Goal: Task Accomplishment & Management: Use online tool/utility

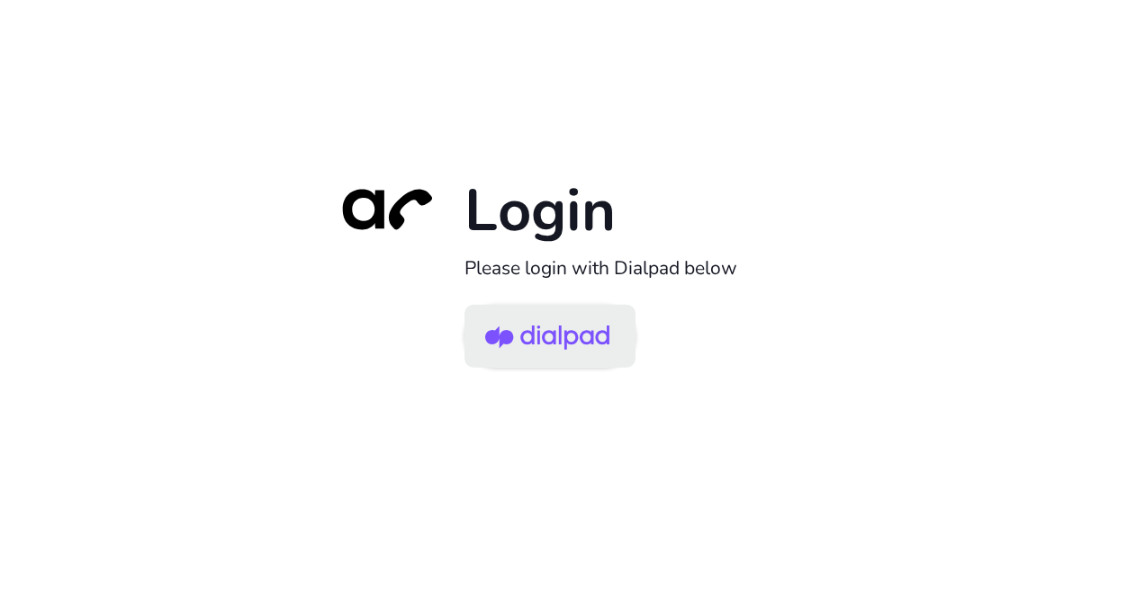
click at [559, 335] on img at bounding box center [547, 338] width 124 height 58
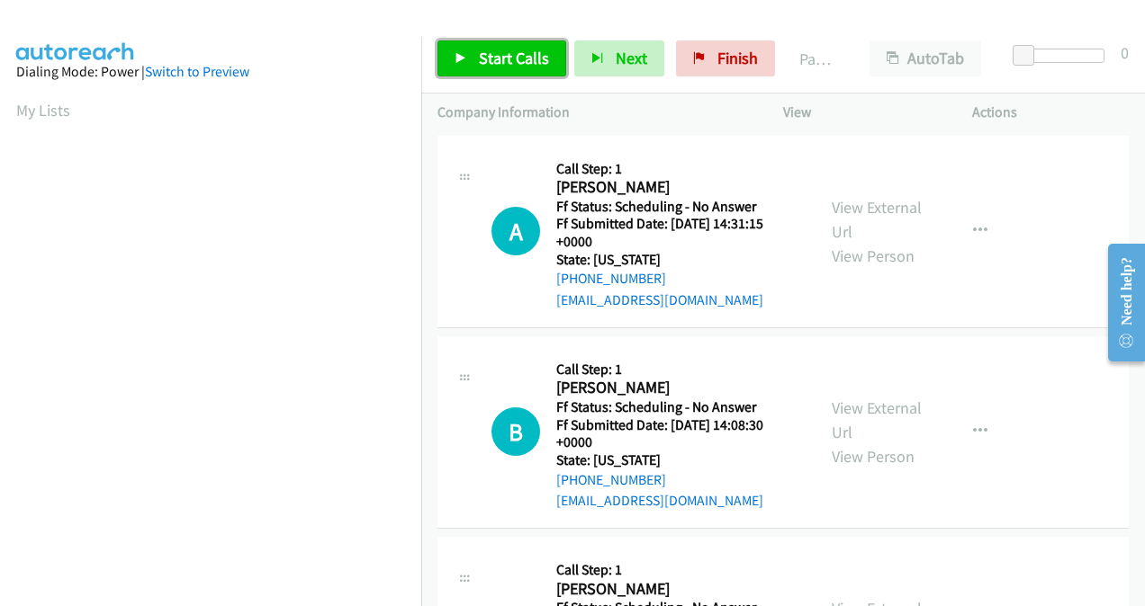
click at [479, 58] on span "Start Calls" at bounding box center [514, 58] width 70 height 21
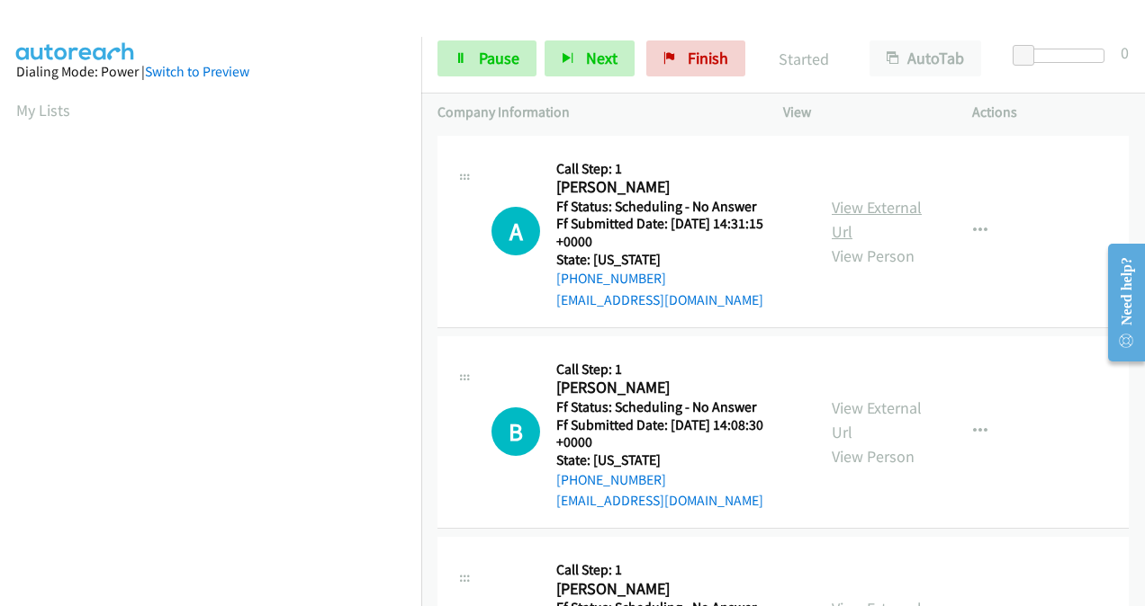
click at [834, 214] on link "View External Url" at bounding box center [876, 219] width 90 height 45
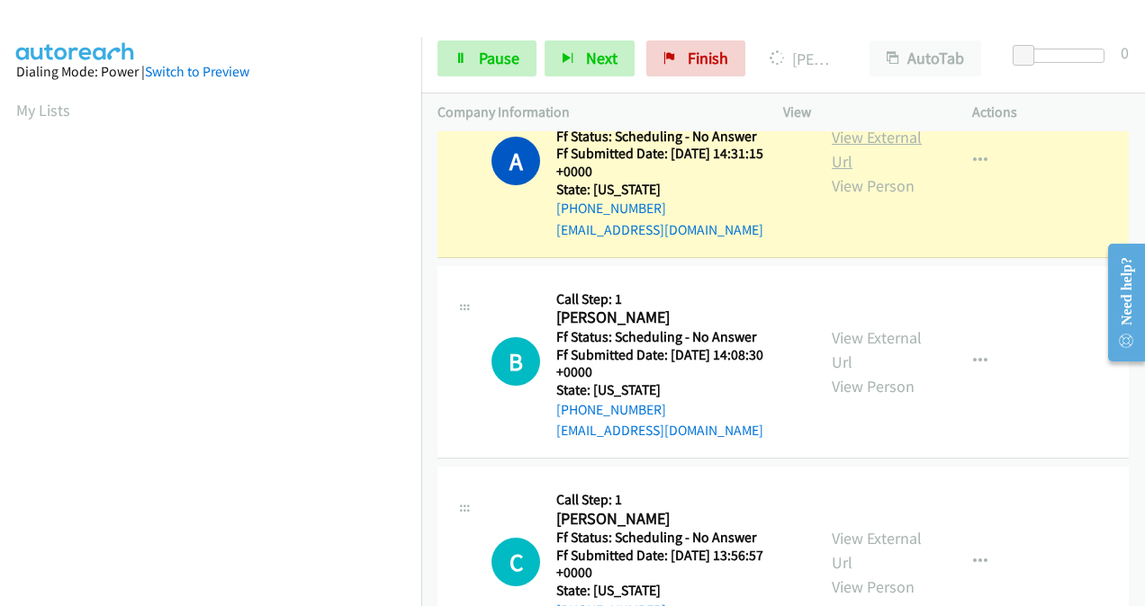
scroll to position [180, 0]
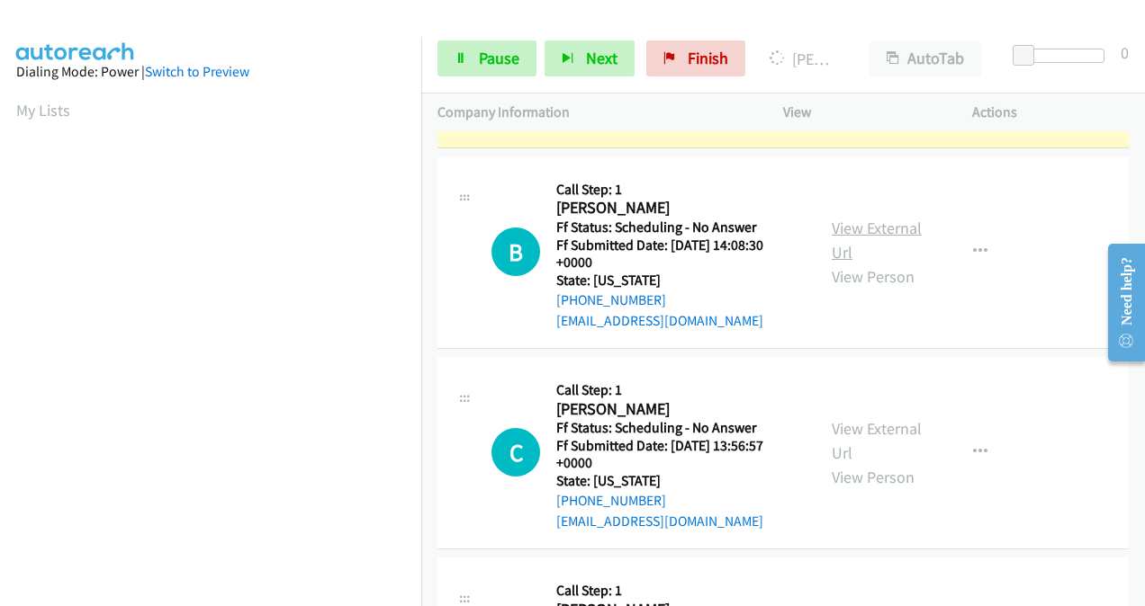
click at [840, 228] on link "View External Url" at bounding box center [876, 240] width 90 height 45
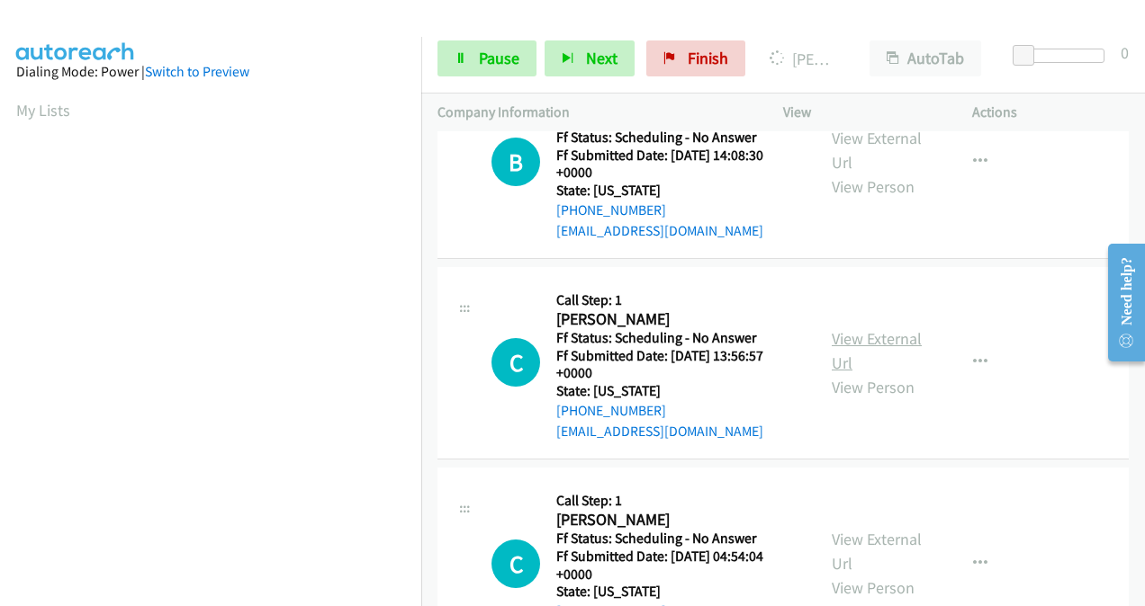
click at [846, 335] on link "View External Url" at bounding box center [876, 350] width 90 height 45
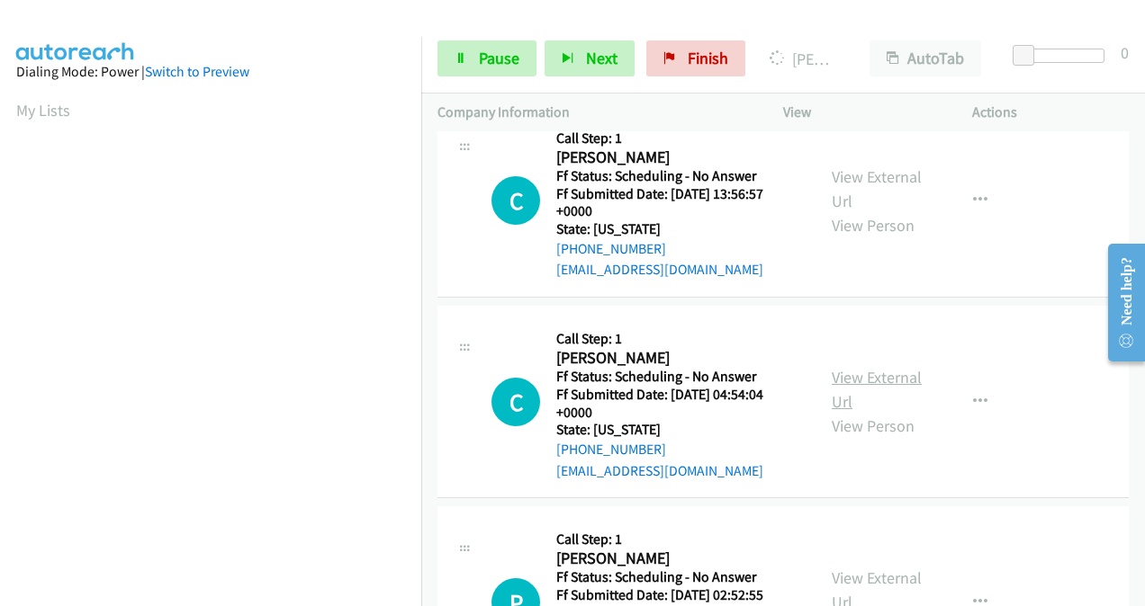
scroll to position [450, 0]
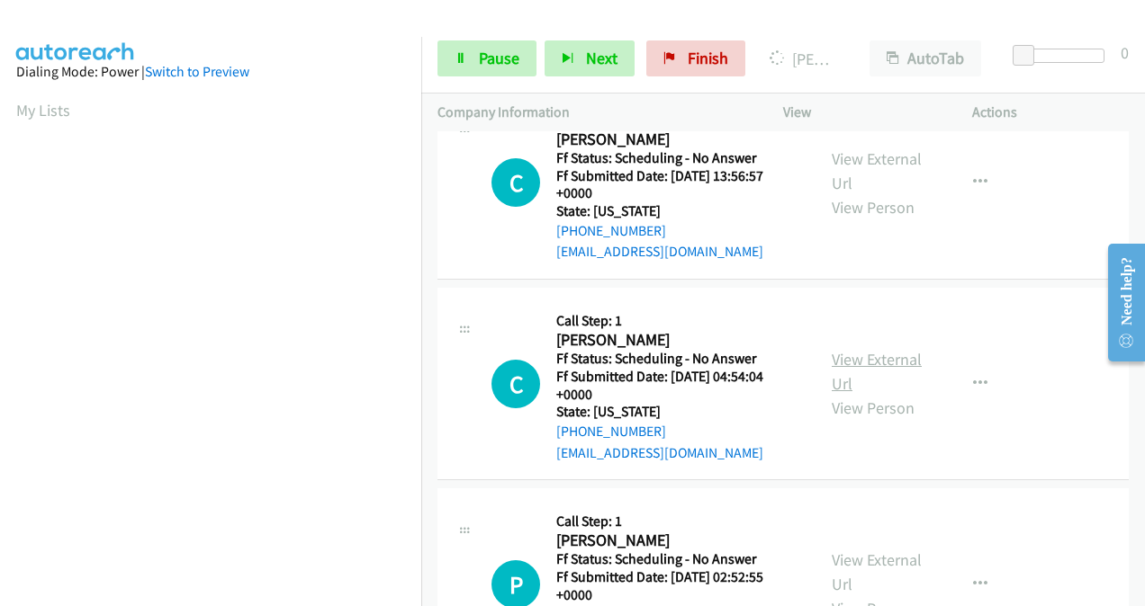
click at [833, 367] on link "View External Url" at bounding box center [876, 371] width 90 height 45
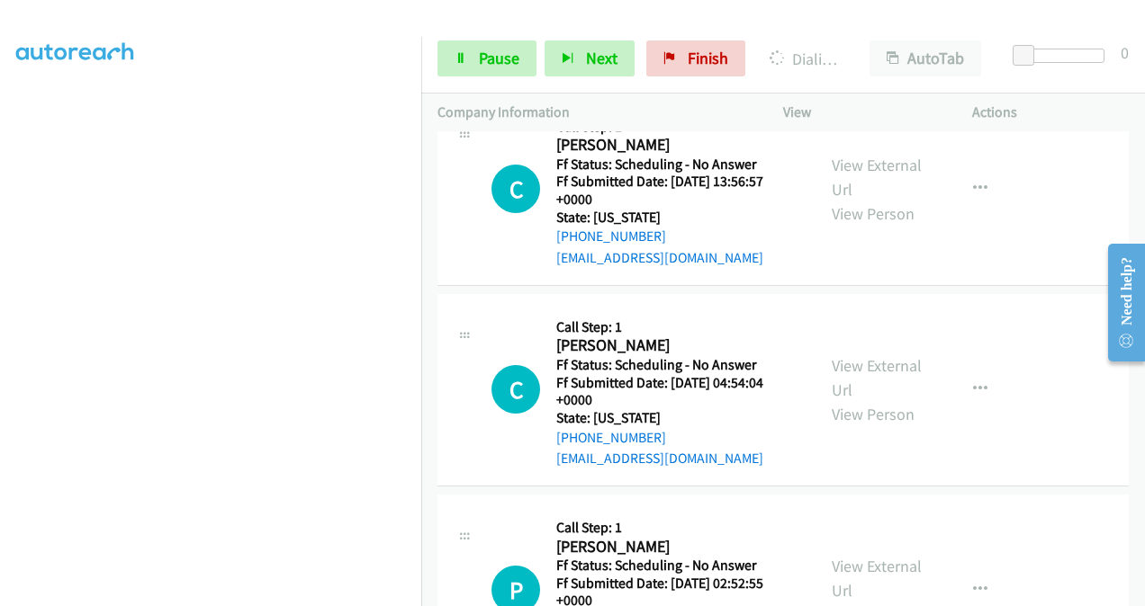
scroll to position [540, 0]
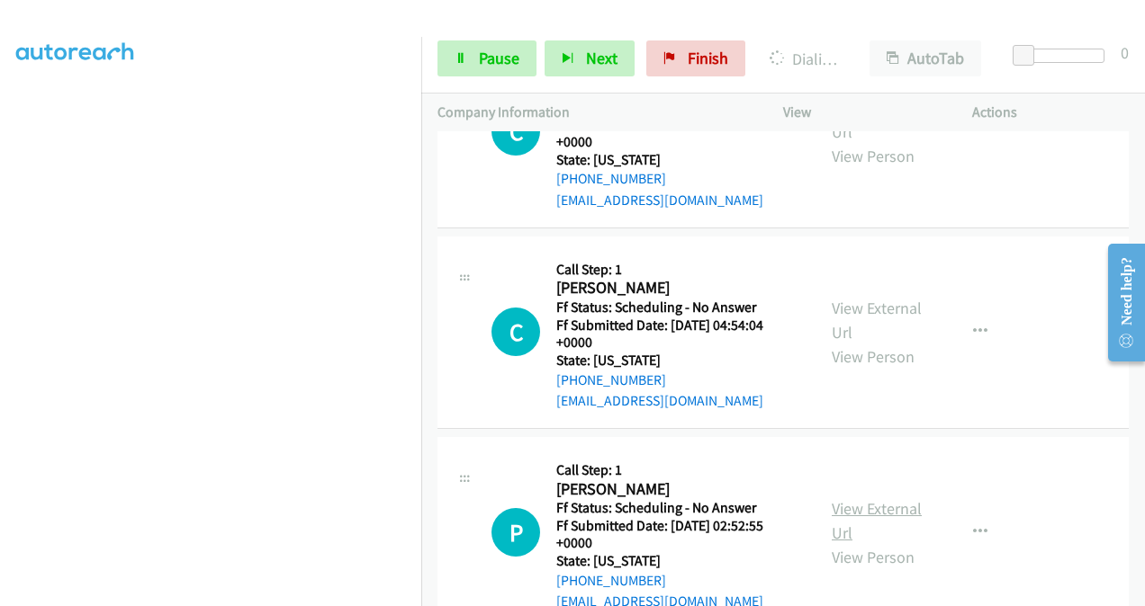
click at [839, 511] on link "View External Url" at bounding box center [876, 520] width 90 height 45
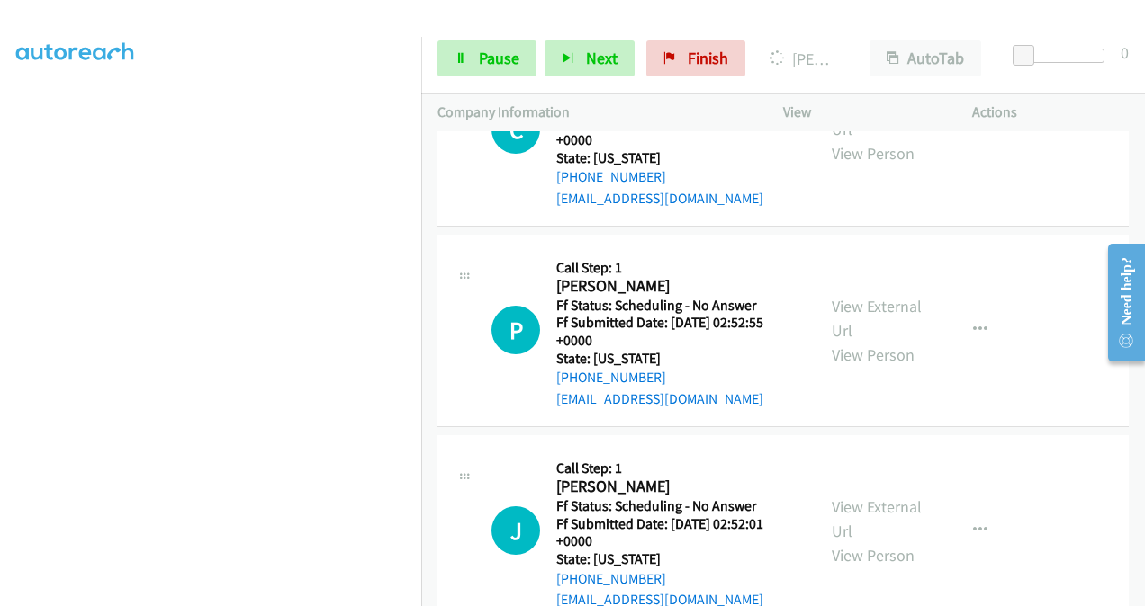
scroll to position [810, 0]
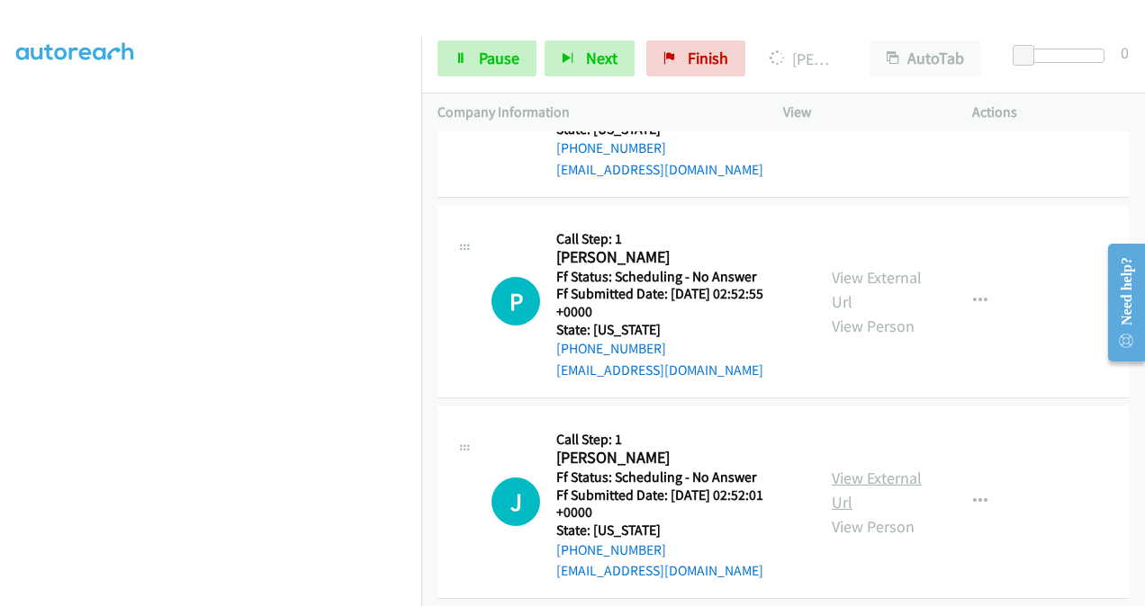
click at [837, 475] on link "View External Url" at bounding box center [876, 490] width 90 height 45
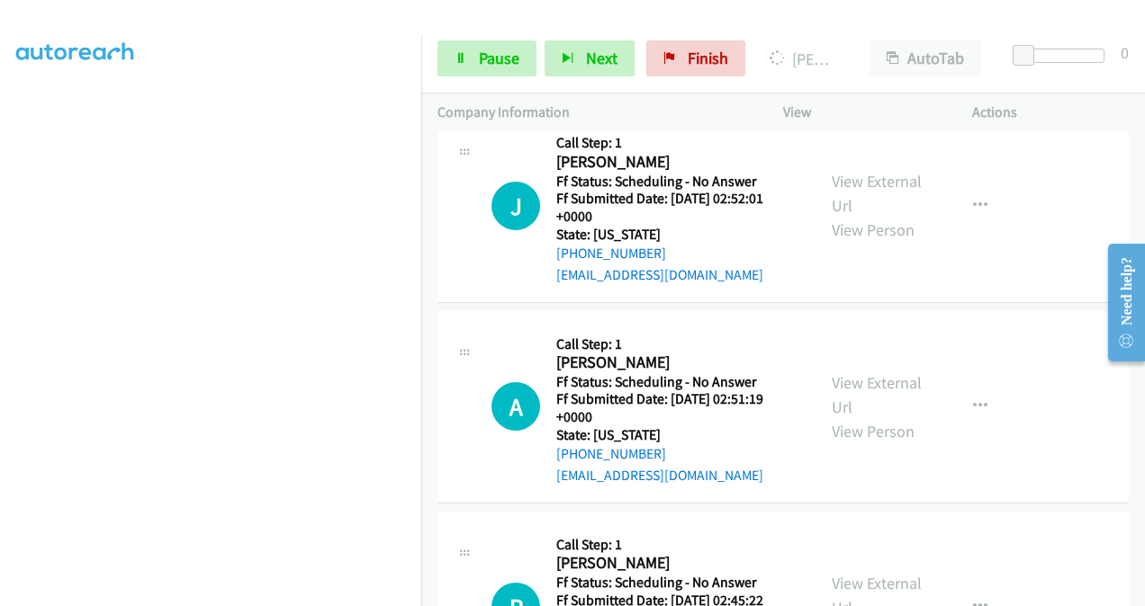
scroll to position [1170, 0]
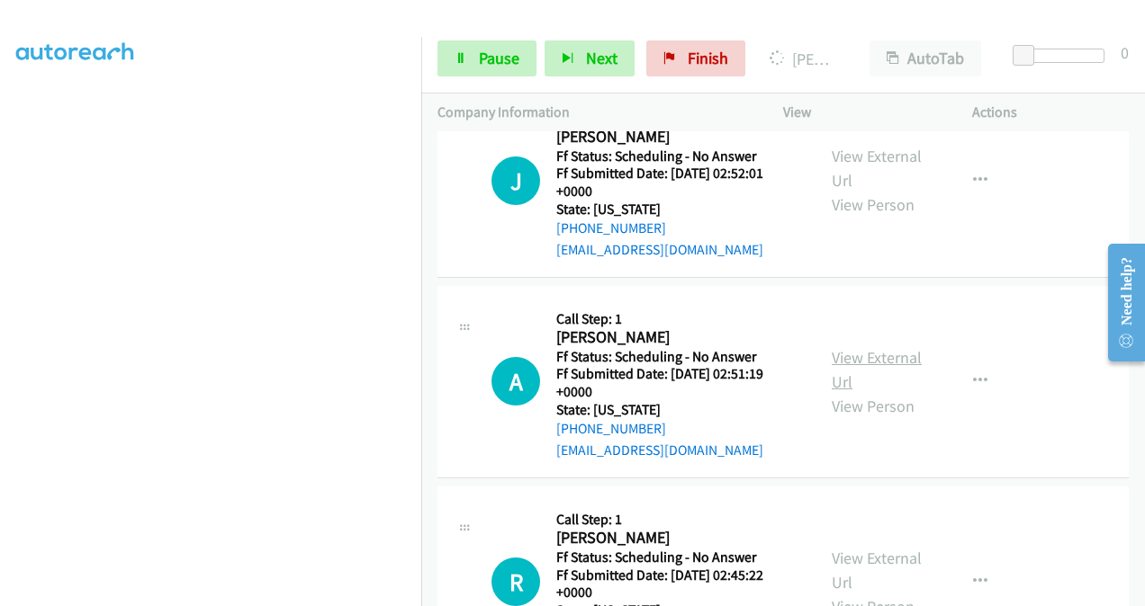
click at [844, 364] on link "View External Url" at bounding box center [876, 369] width 90 height 45
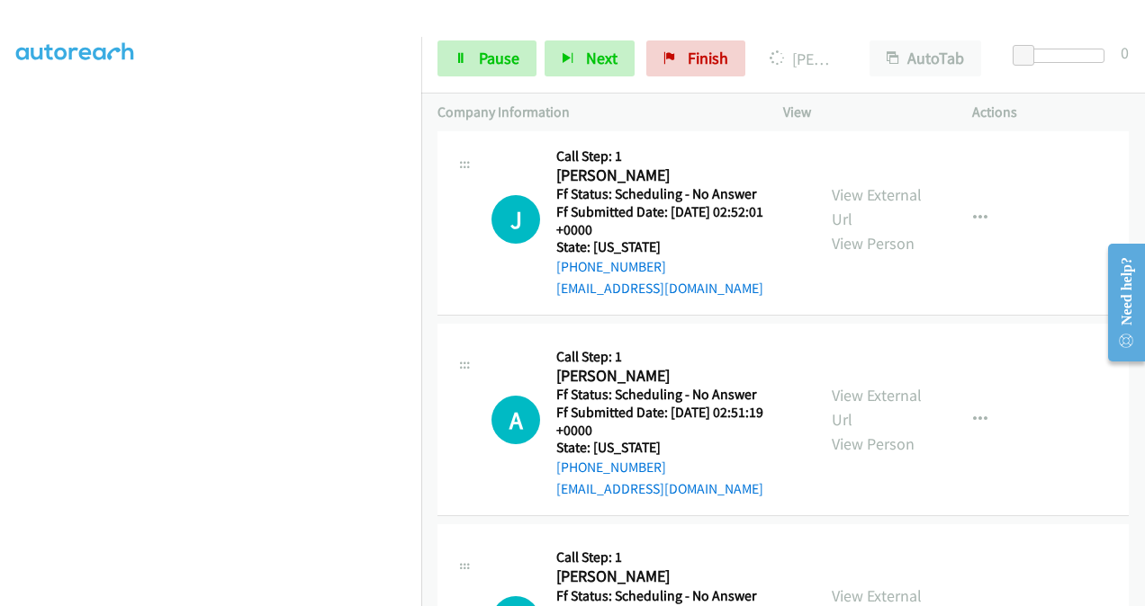
scroll to position [1350, 0]
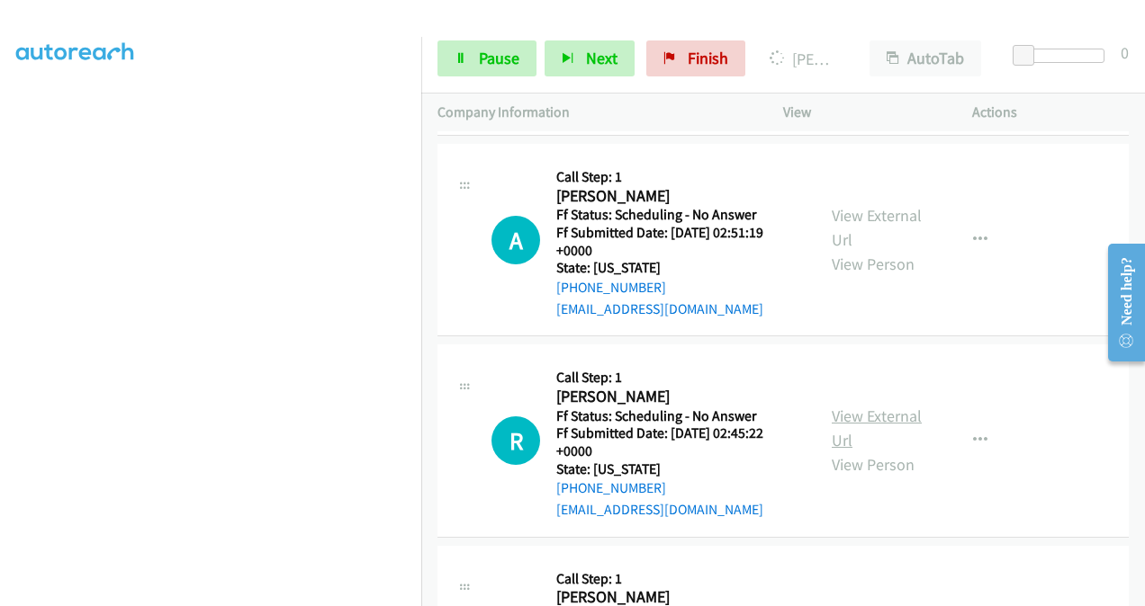
click at [842, 412] on link "View External Url" at bounding box center [876, 428] width 90 height 45
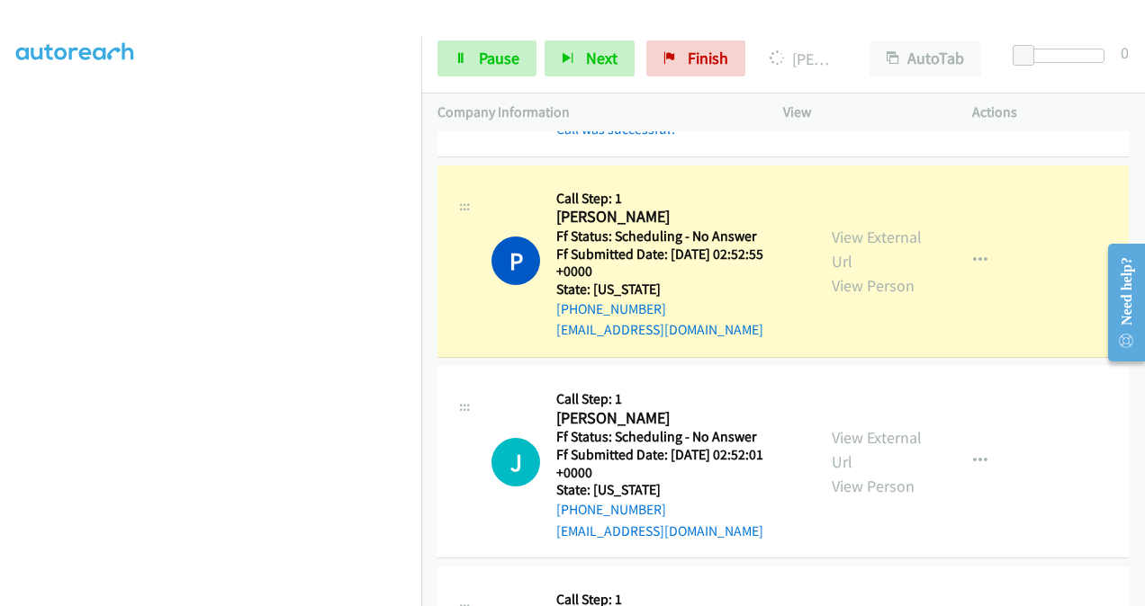
scroll to position [900, 0]
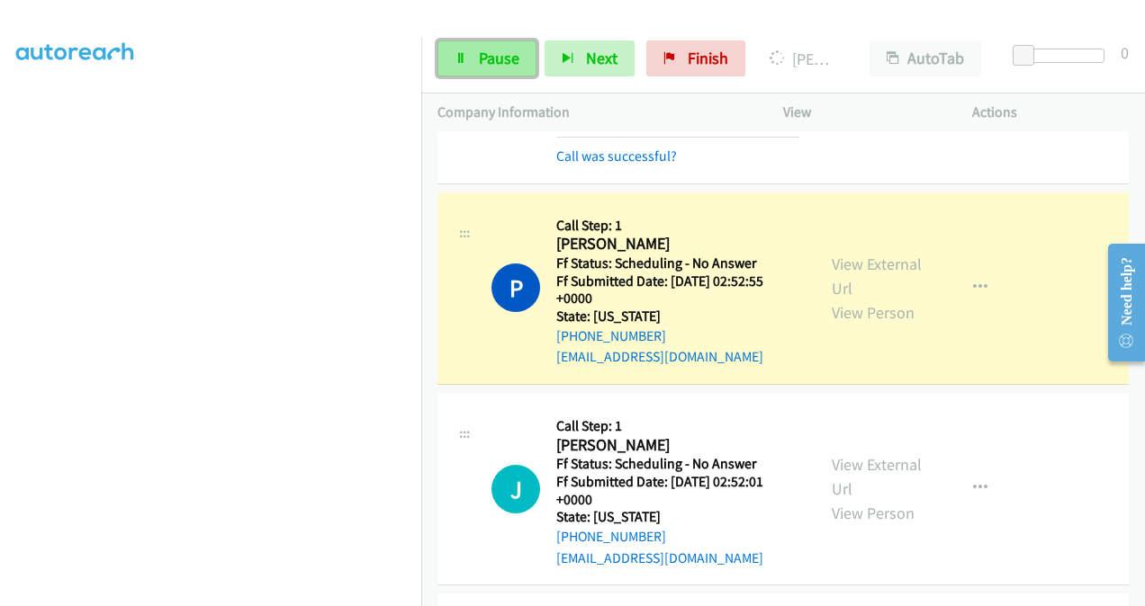
click at [510, 56] on span "Pause" at bounding box center [499, 58] width 40 height 21
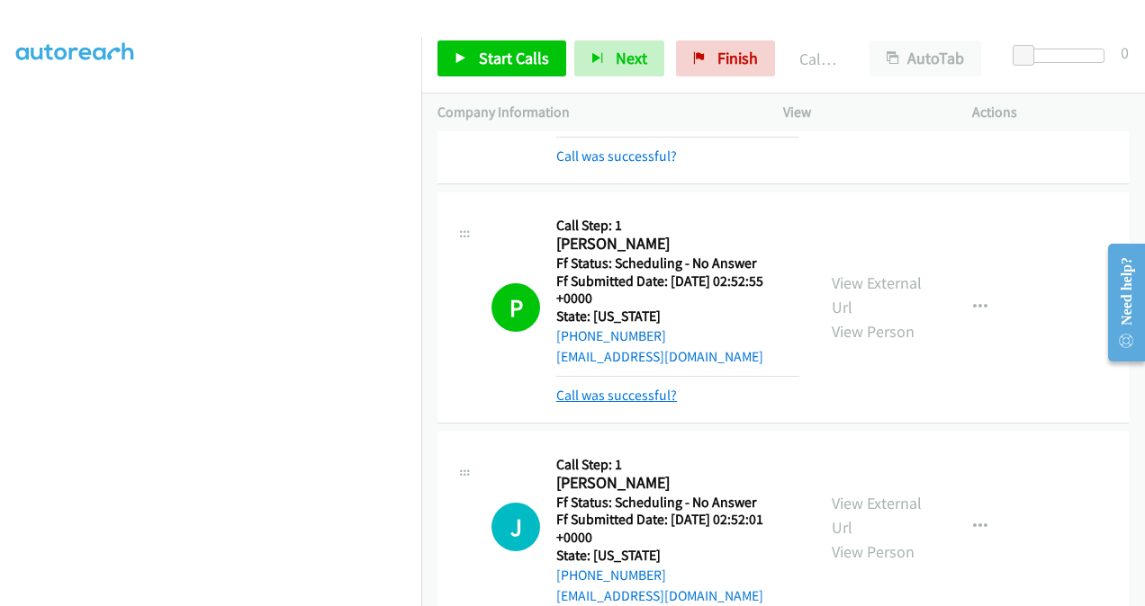
click at [619, 399] on link "Call was successful?" at bounding box center [616, 395] width 121 height 17
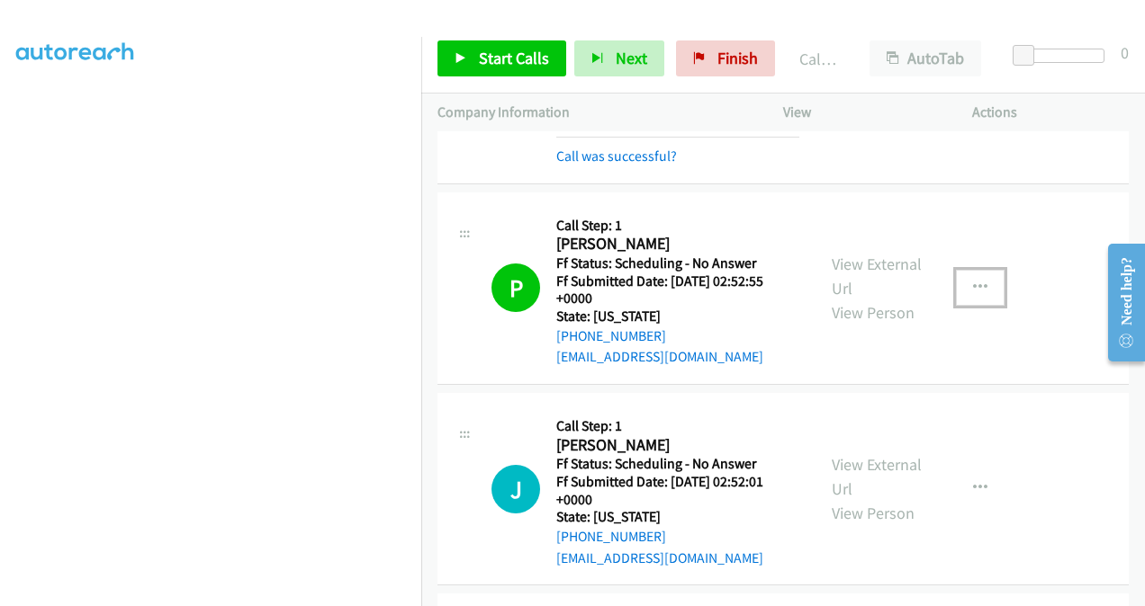
click at [973, 285] on icon "button" at bounding box center [980, 288] width 14 height 14
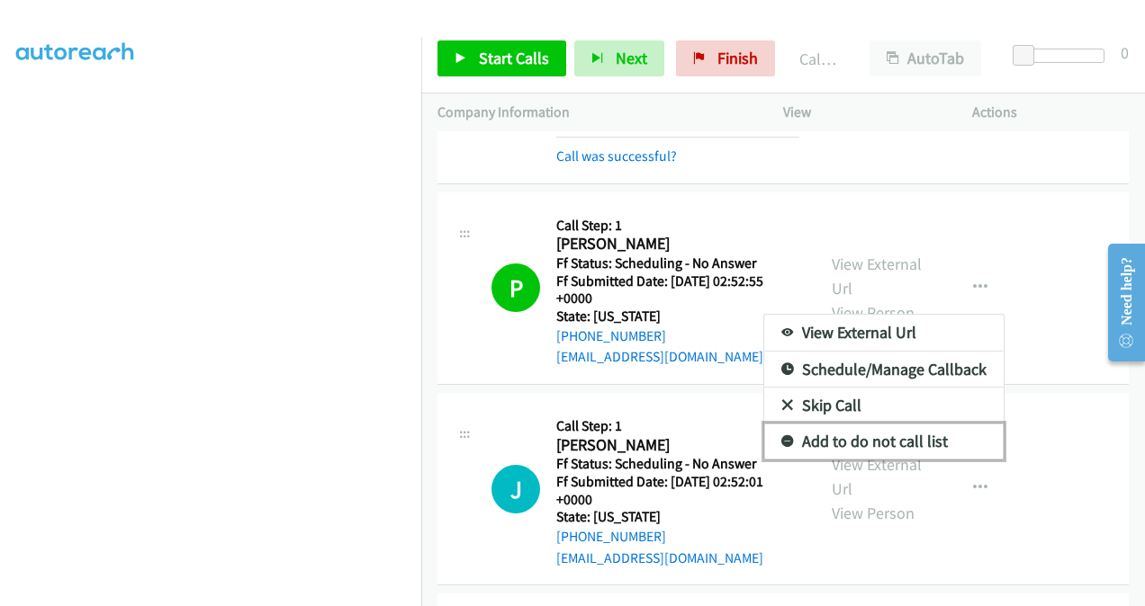
click at [855, 435] on link "Add to do not call list" at bounding box center [883, 442] width 239 height 36
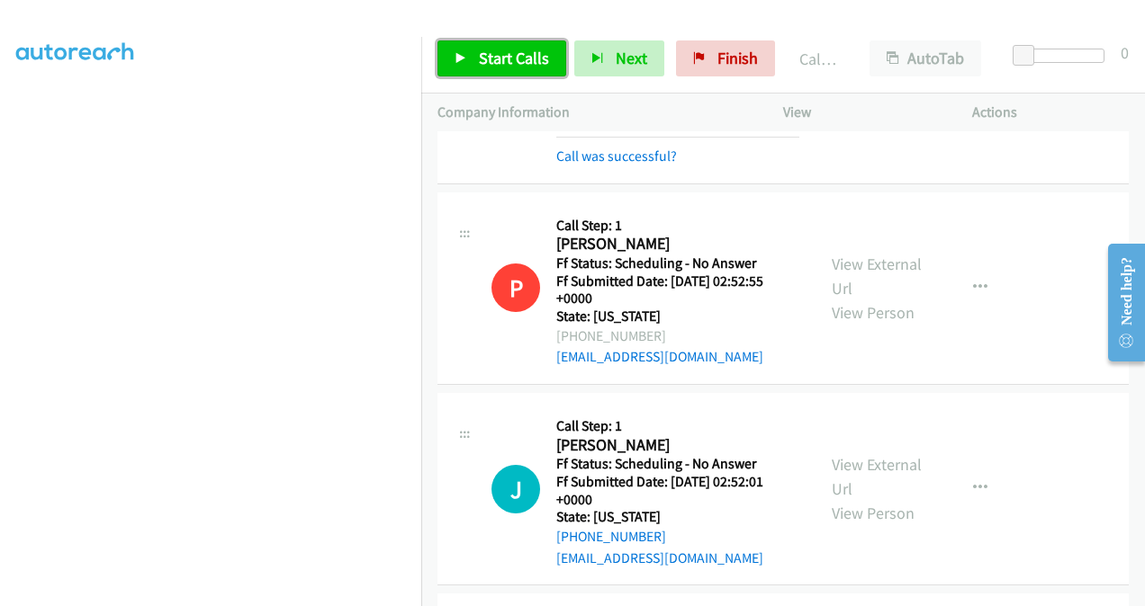
click at [513, 63] on span "Start Calls" at bounding box center [514, 58] width 70 height 21
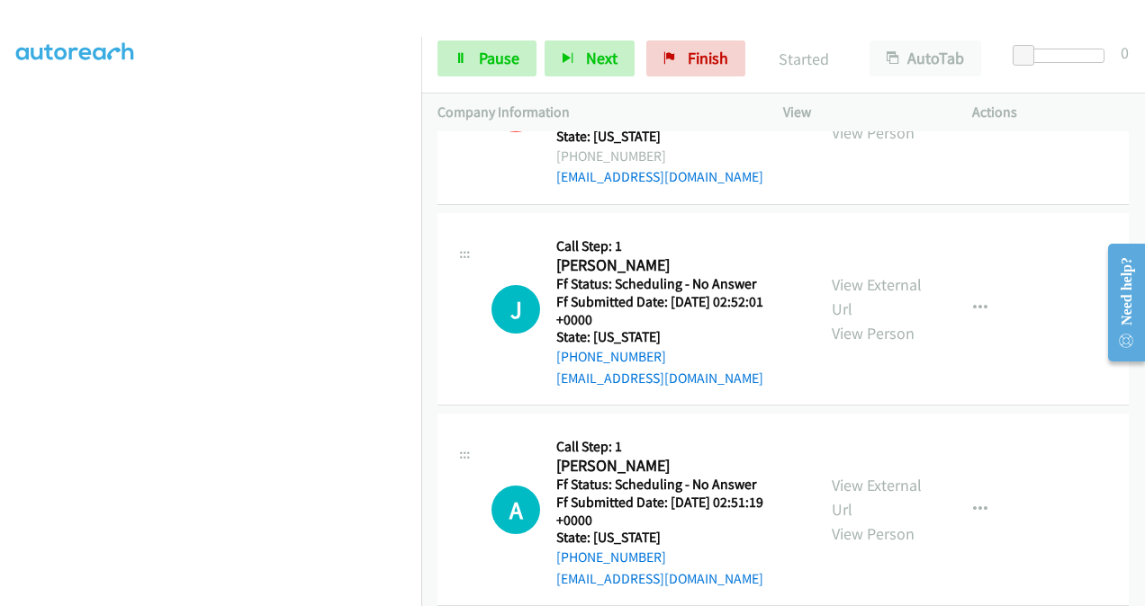
scroll to position [1170, 0]
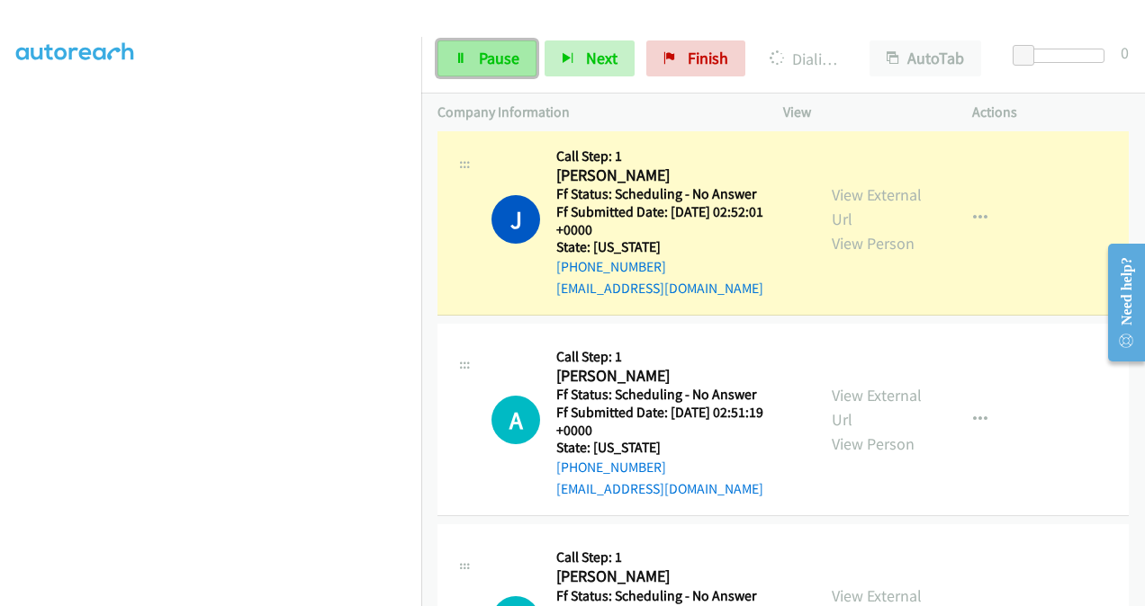
click at [482, 58] on span "Pause" at bounding box center [499, 58] width 40 height 21
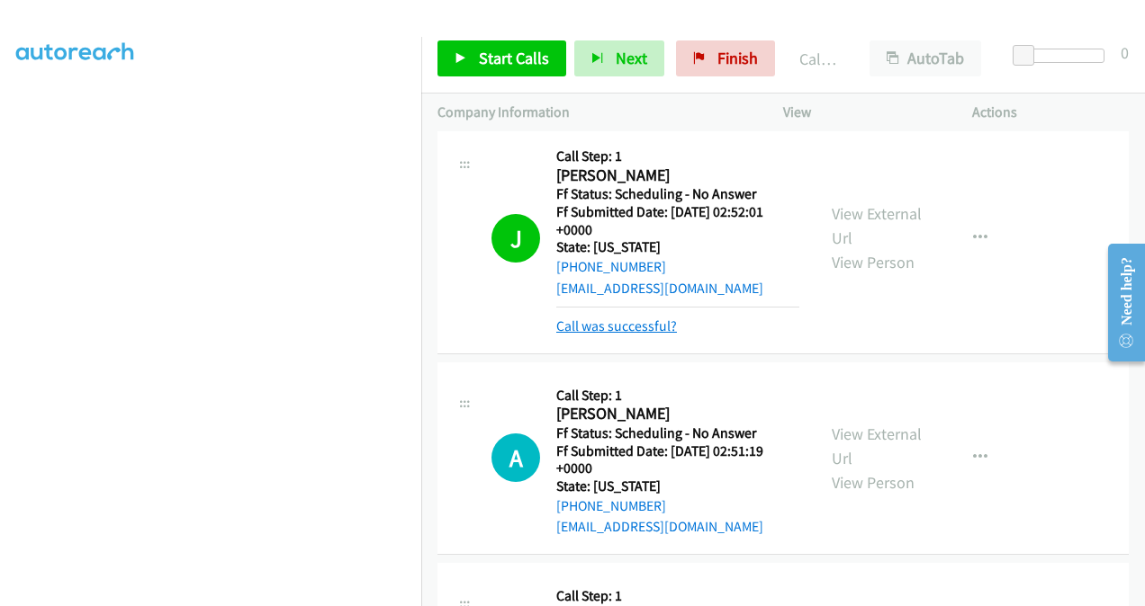
click at [632, 328] on link "Call was successful?" at bounding box center [616, 326] width 121 height 17
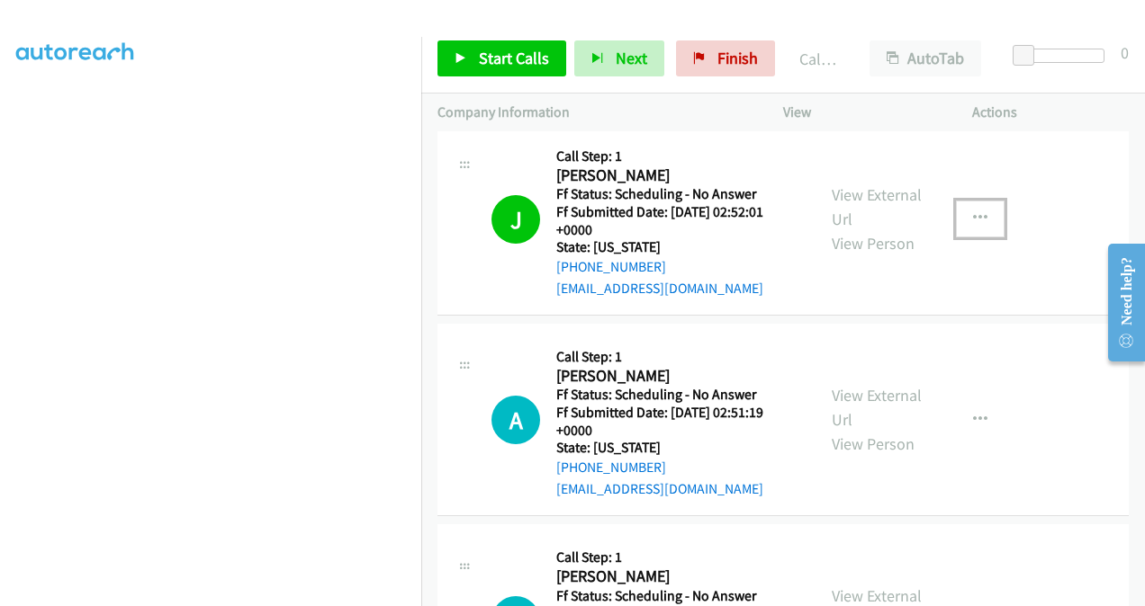
click at [973, 220] on icon "button" at bounding box center [980, 218] width 14 height 14
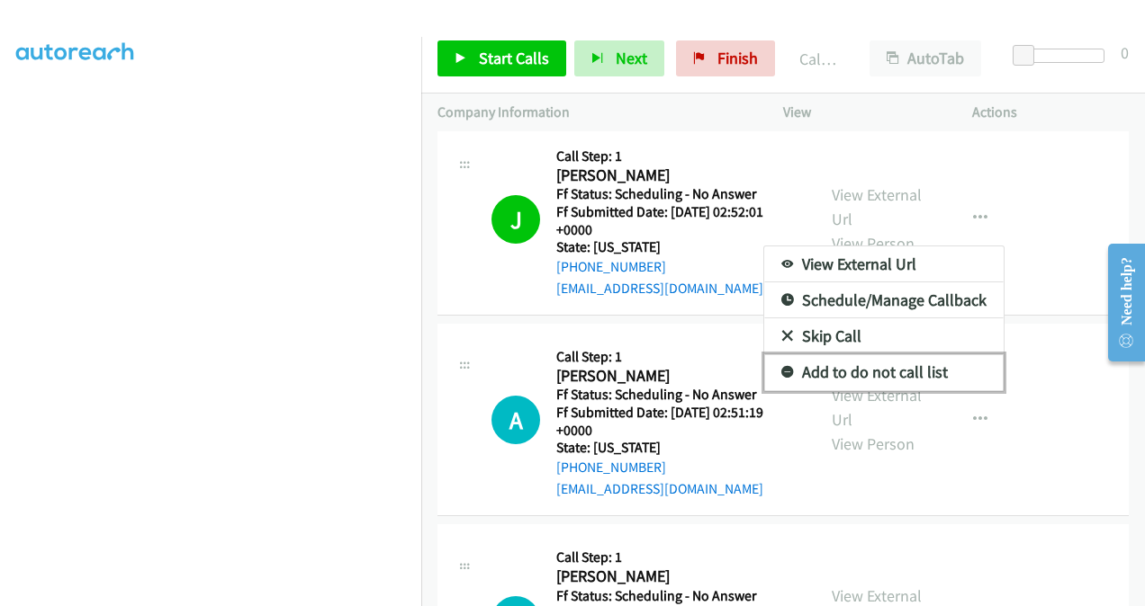
click at [847, 370] on link "Add to do not call list" at bounding box center [883, 373] width 239 height 36
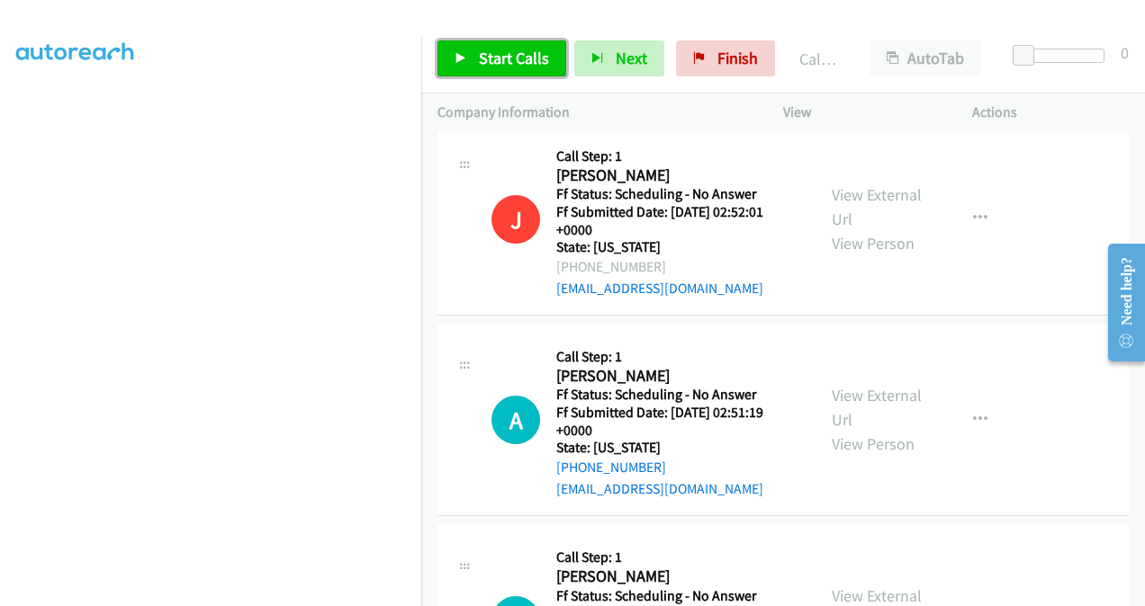
click at [501, 49] on span "Start Calls" at bounding box center [514, 58] width 70 height 21
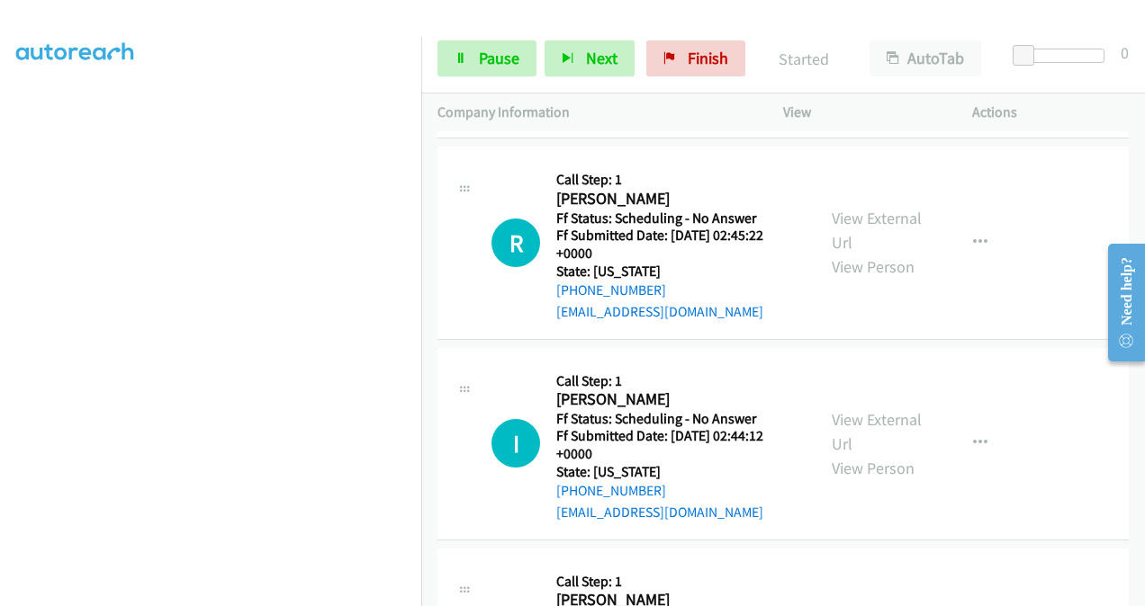
scroll to position [1620, 0]
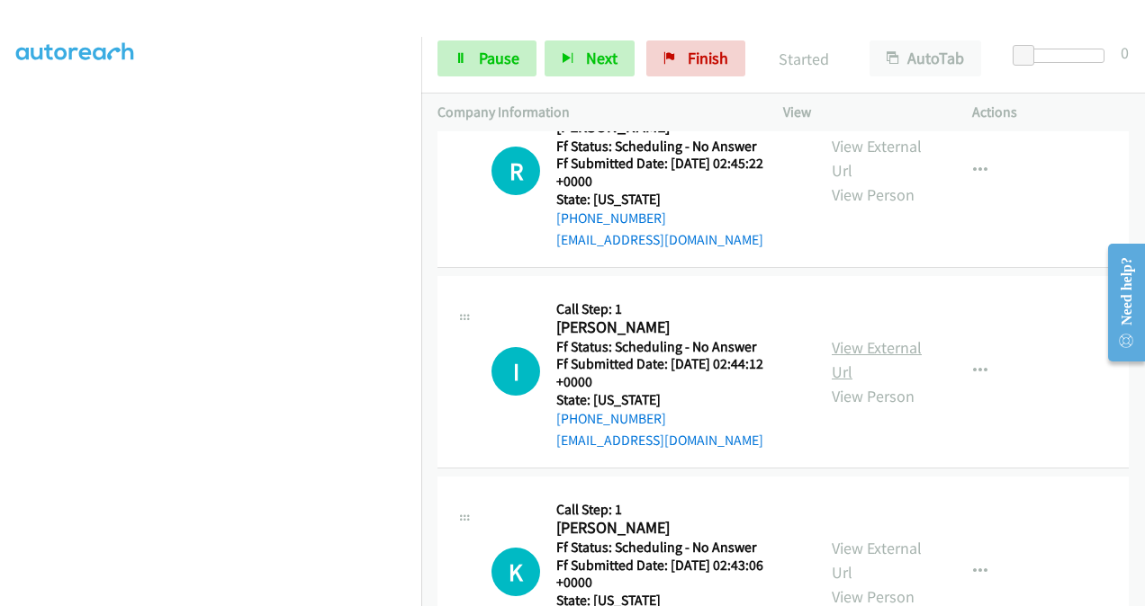
click at [831, 346] on link "View External Url" at bounding box center [876, 359] width 90 height 45
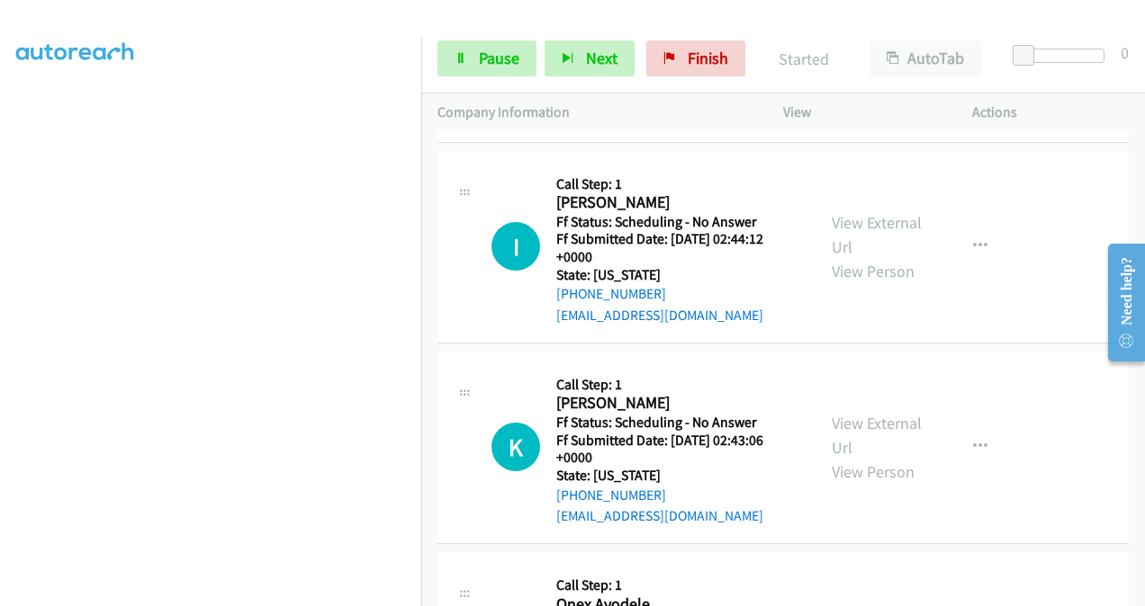
scroll to position [1800, 0]
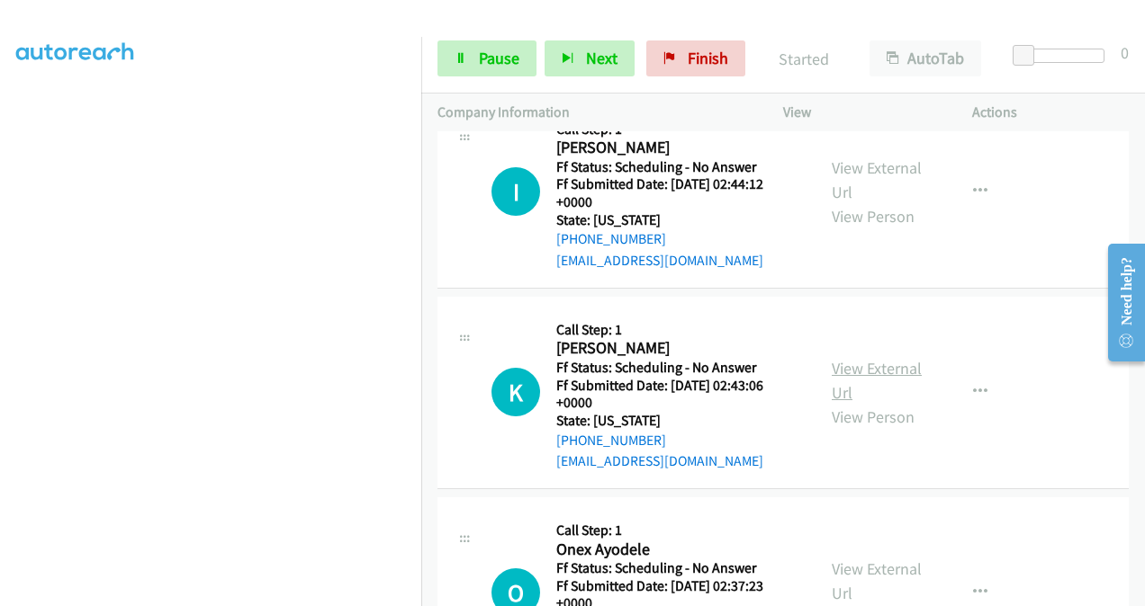
click at [842, 362] on link "View External Url" at bounding box center [876, 380] width 90 height 45
click at [482, 67] on link "Pause" at bounding box center [486, 58] width 99 height 36
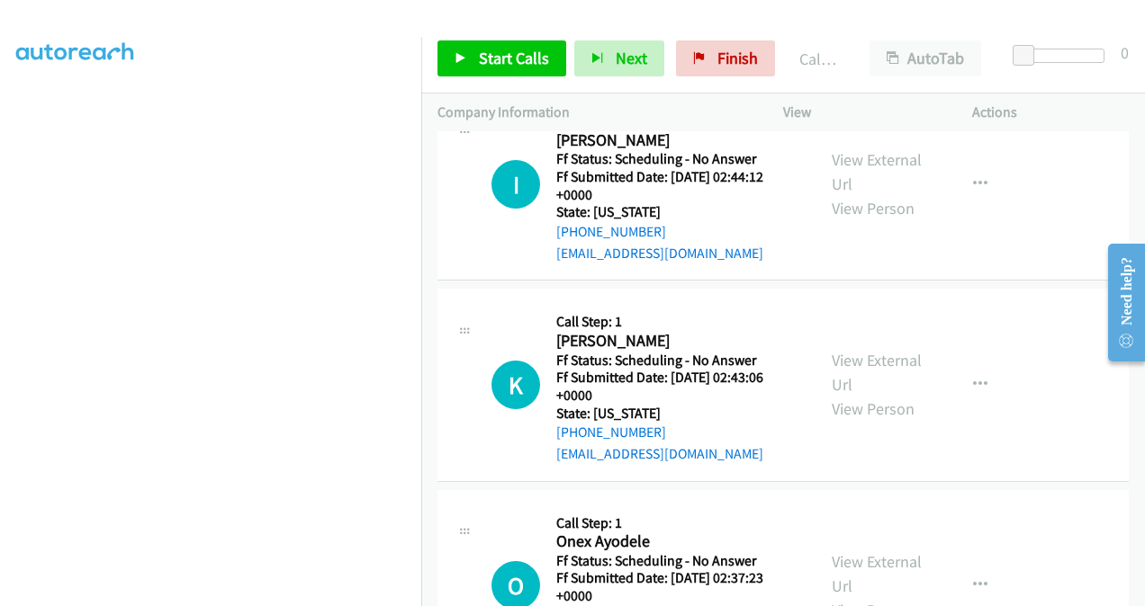
scroll to position [1747, 0]
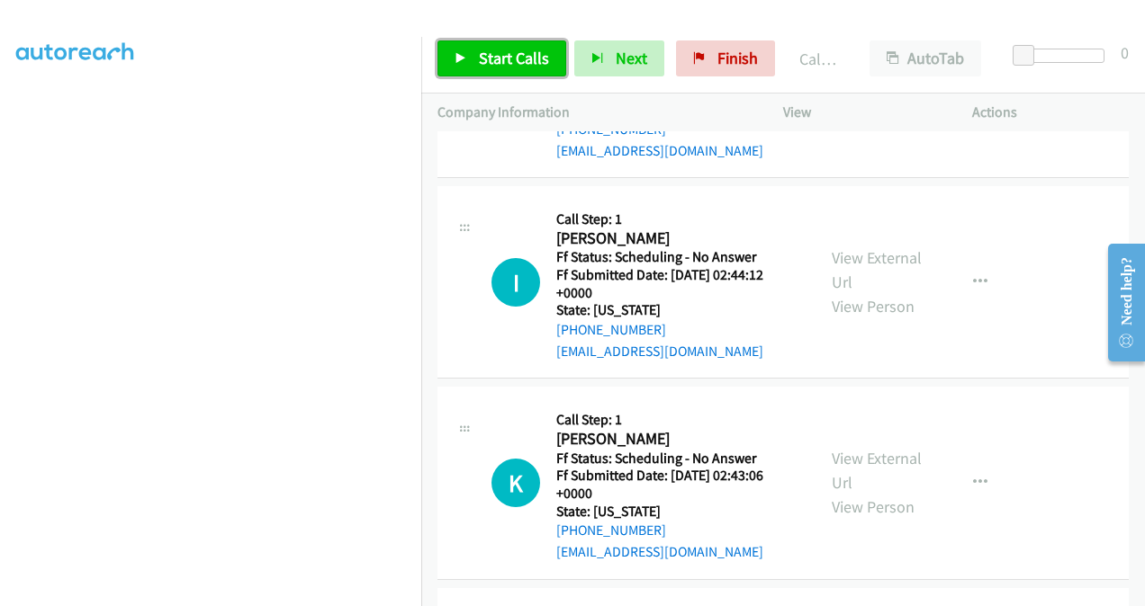
click at [508, 65] on span "Start Calls" at bounding box center [514, 58] width 70 height 21
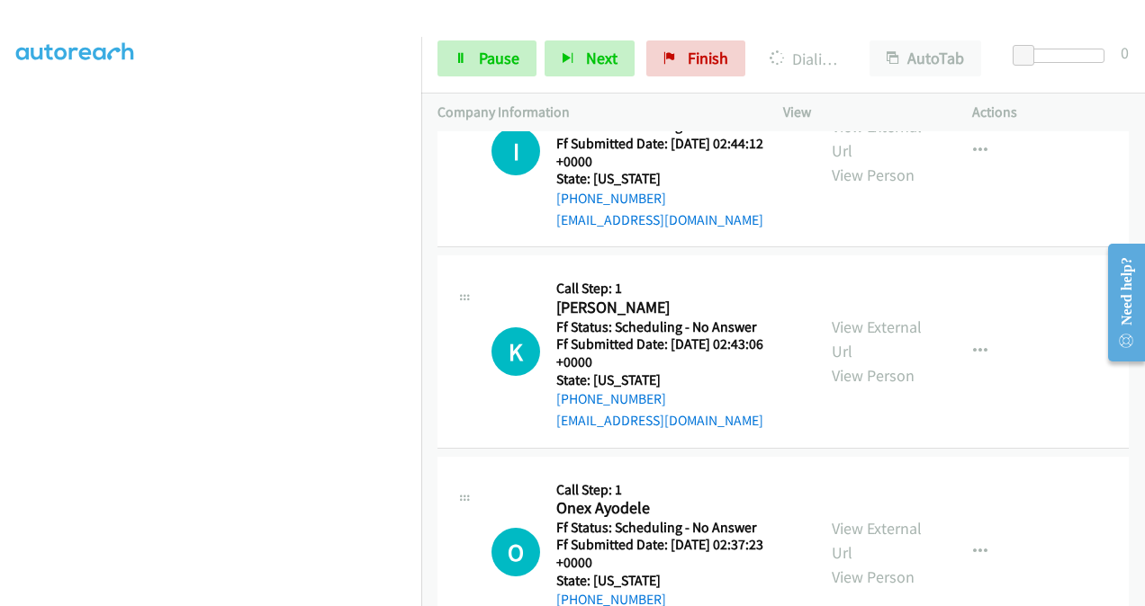
scroll to position [2017, 0]
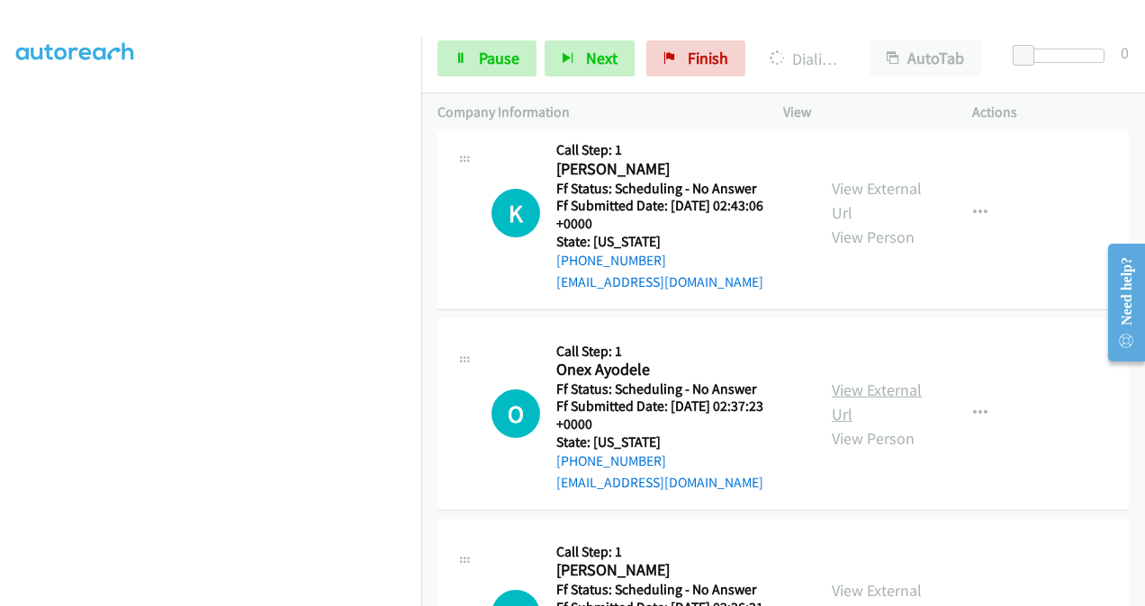
click at [840, 384] on link "View External Url" at bounding box center [876, 402] width 90 height 45
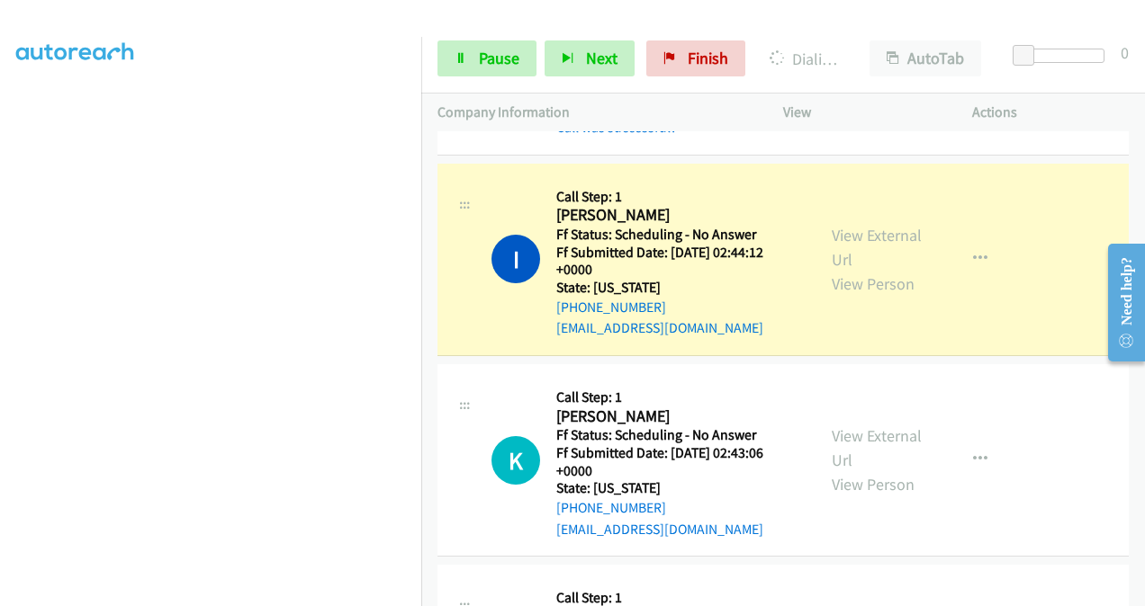
scroll to position [1837, 0]
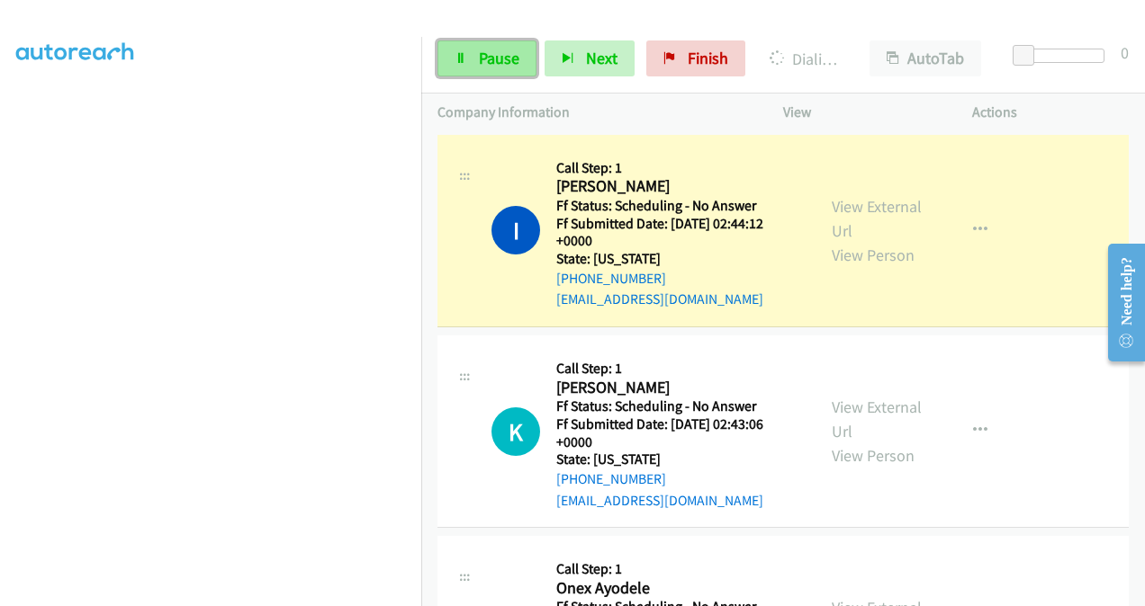
click at [484, 51] on span "Pause" at bounding box center [499, 58] width 40 height 21
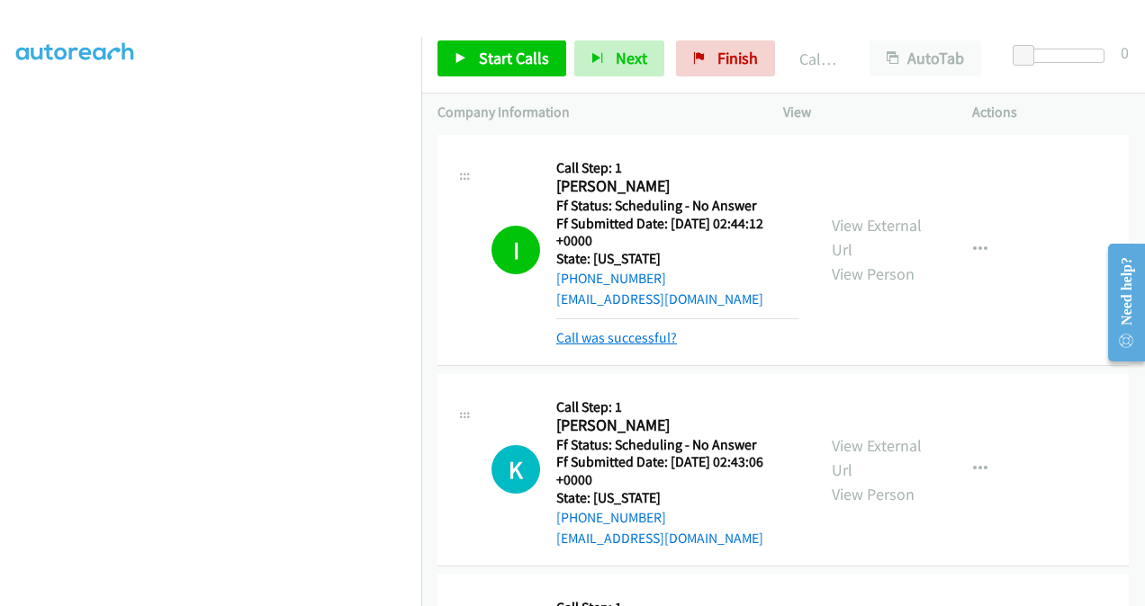
click at [612, 335] on link "Call was successful?" at bounding box center [616, 337] width 121 height 17
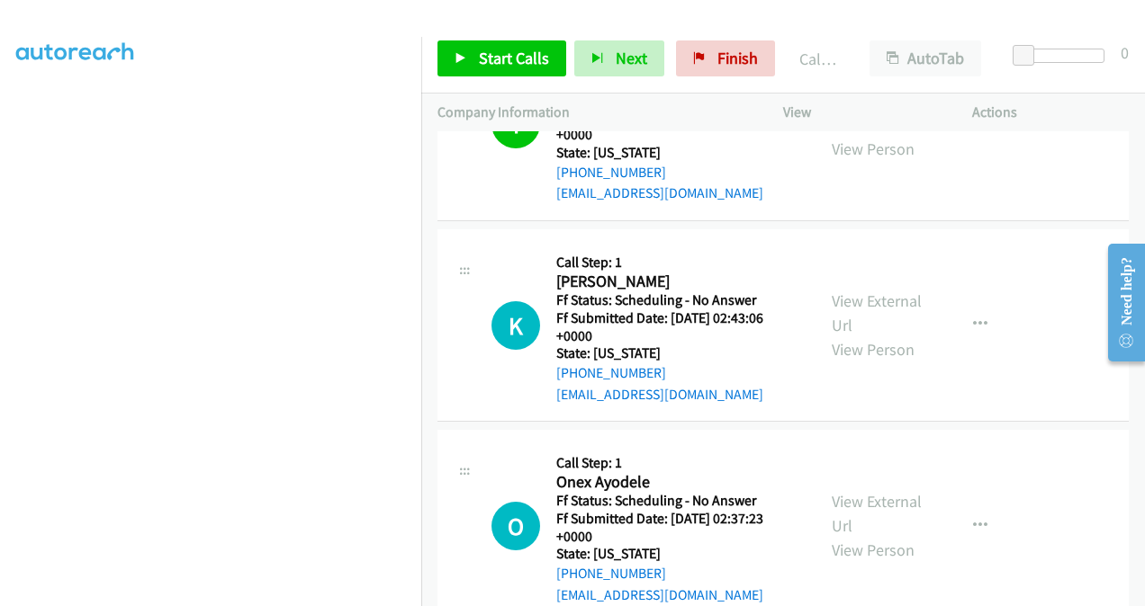
scroll to position [2017, 0]
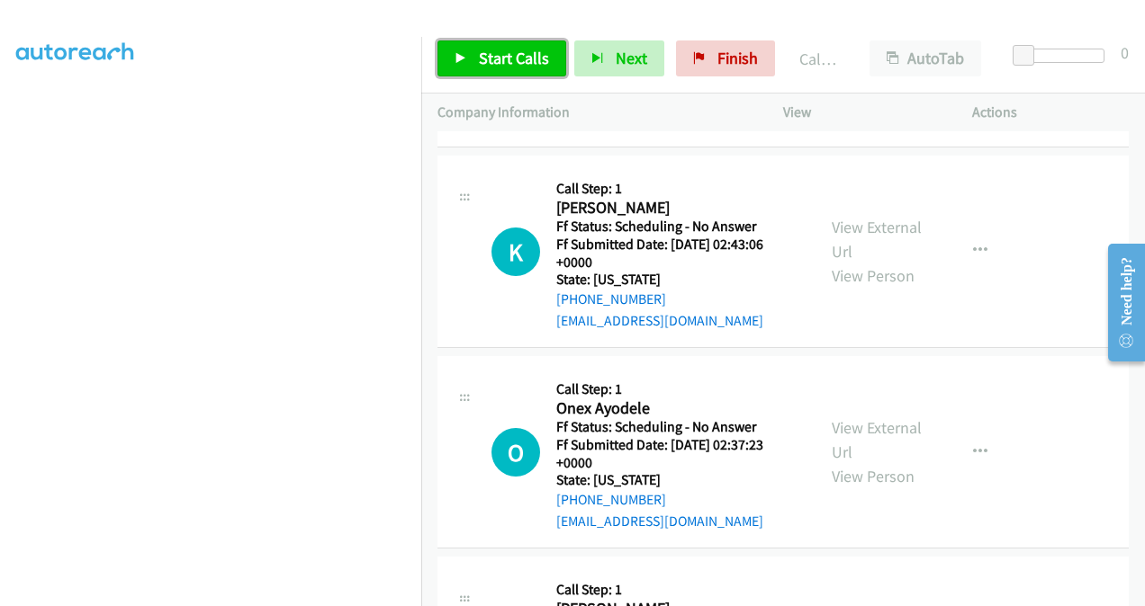
click at [490, 56] on span "Start Calls" at bounding box center [514, 58] width 70 height 21
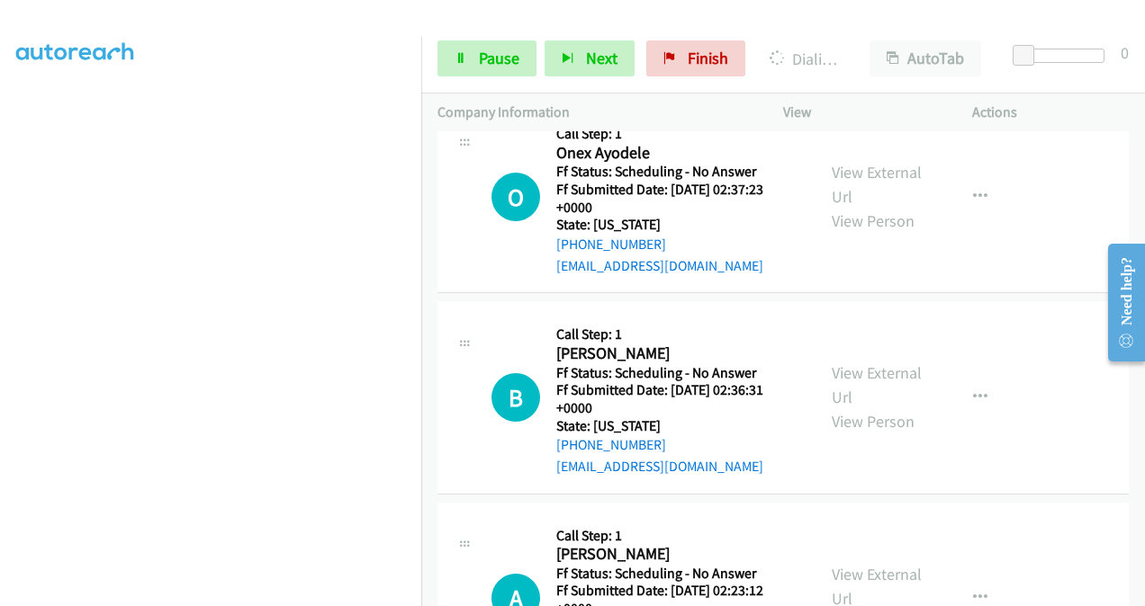
scroll to position [2287, 0]
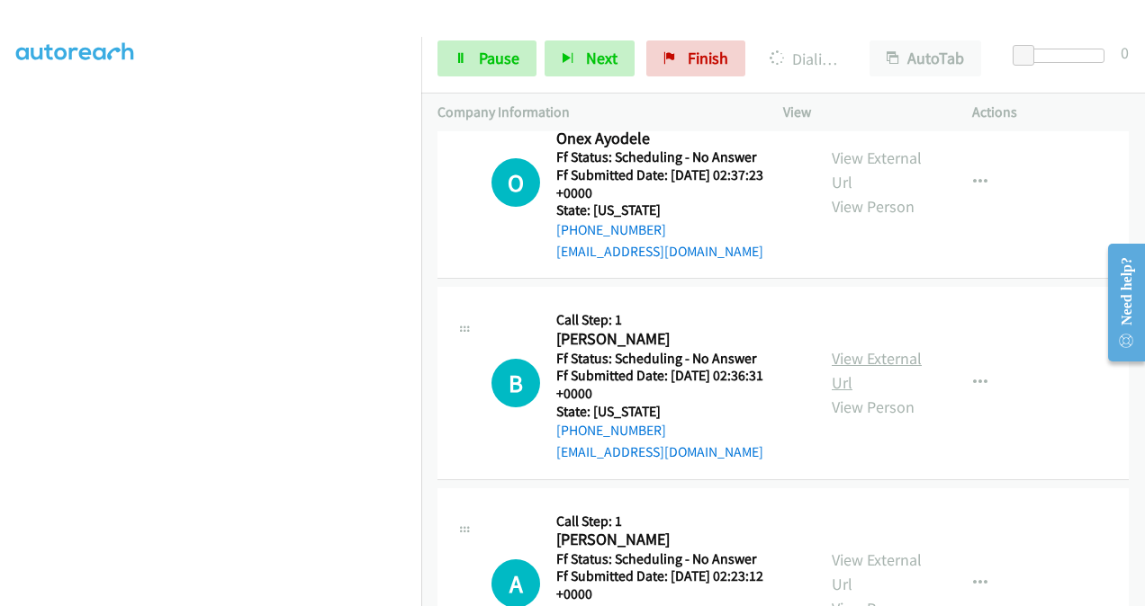
click at [840, 355] on link "View External Url" at bounding box center [876, 370] width 90 height 45
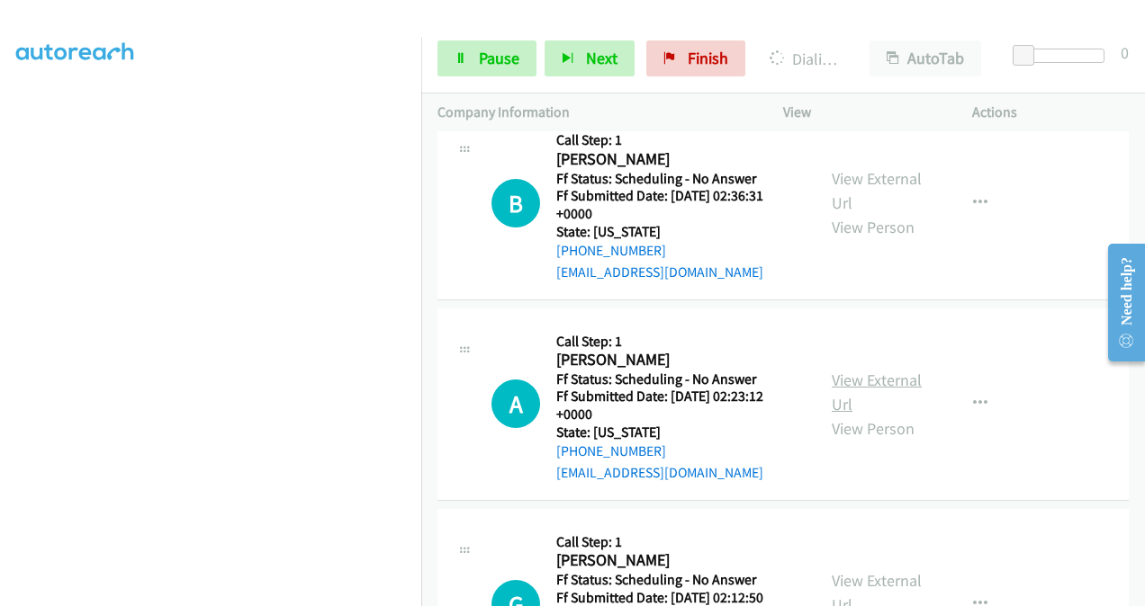
click at [831, 382] on link "View External Url" at bounding box center [876, 392] width 90 height 45
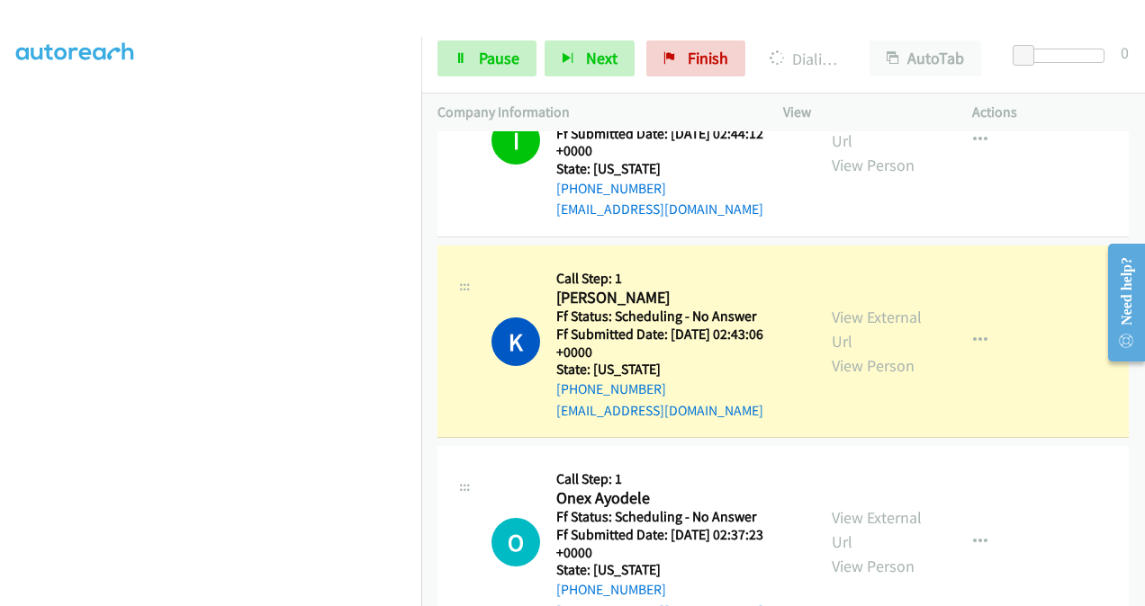
scroll to position [2017, 0]
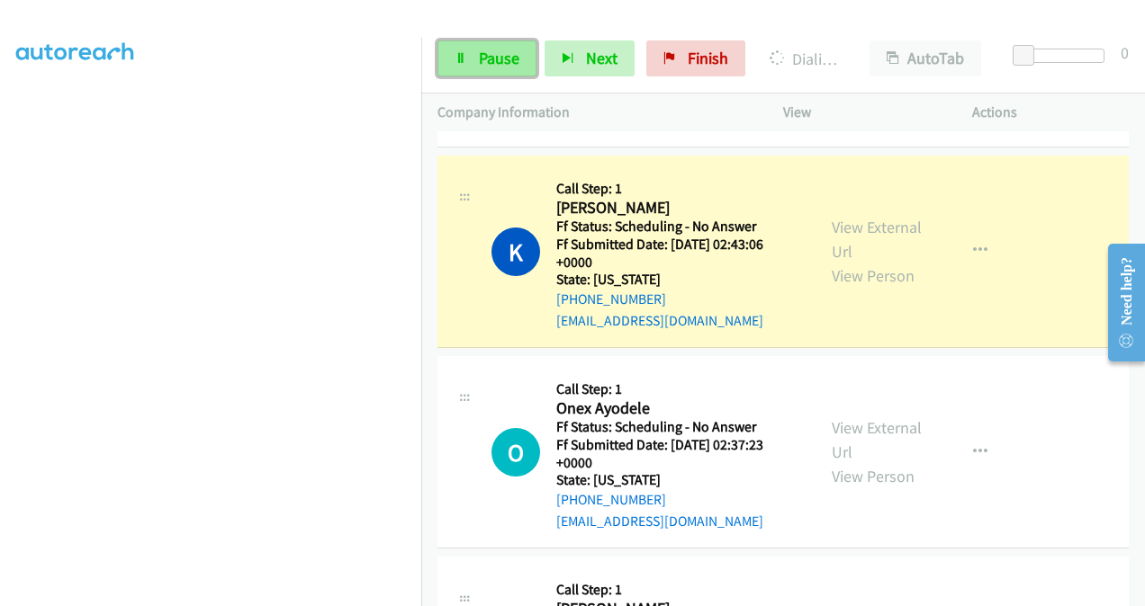
click at [488, 54] on span "Pause" at bounding box center [499, 58] width 40 height 21
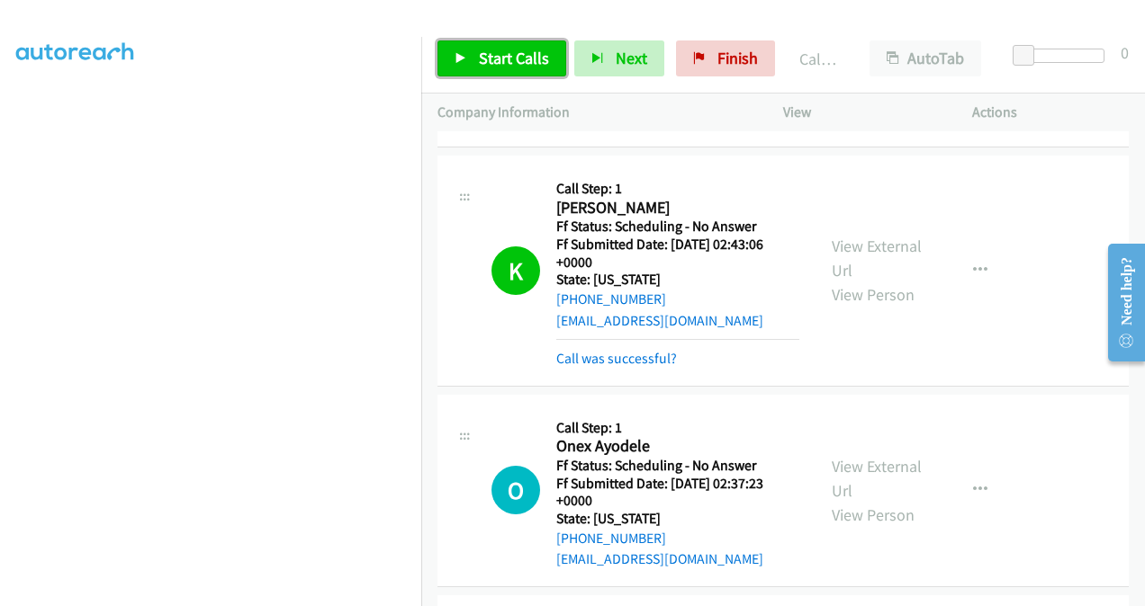
click at [489, 59] on span "Start Calls" at bounding box center [514, 58] width 70 height 21
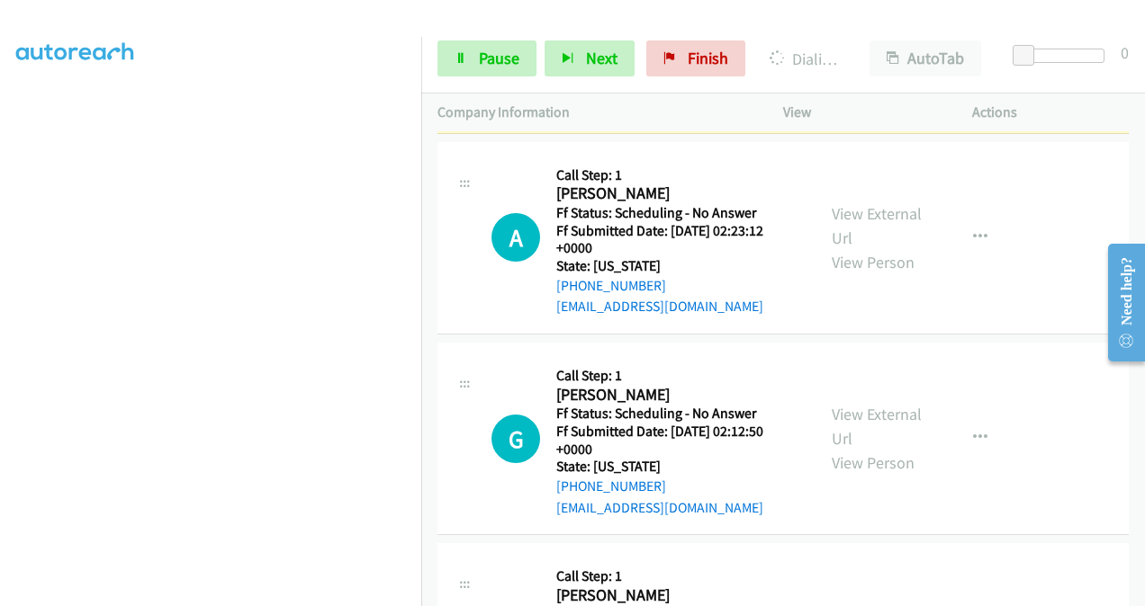
scroll to position [2737, 0]
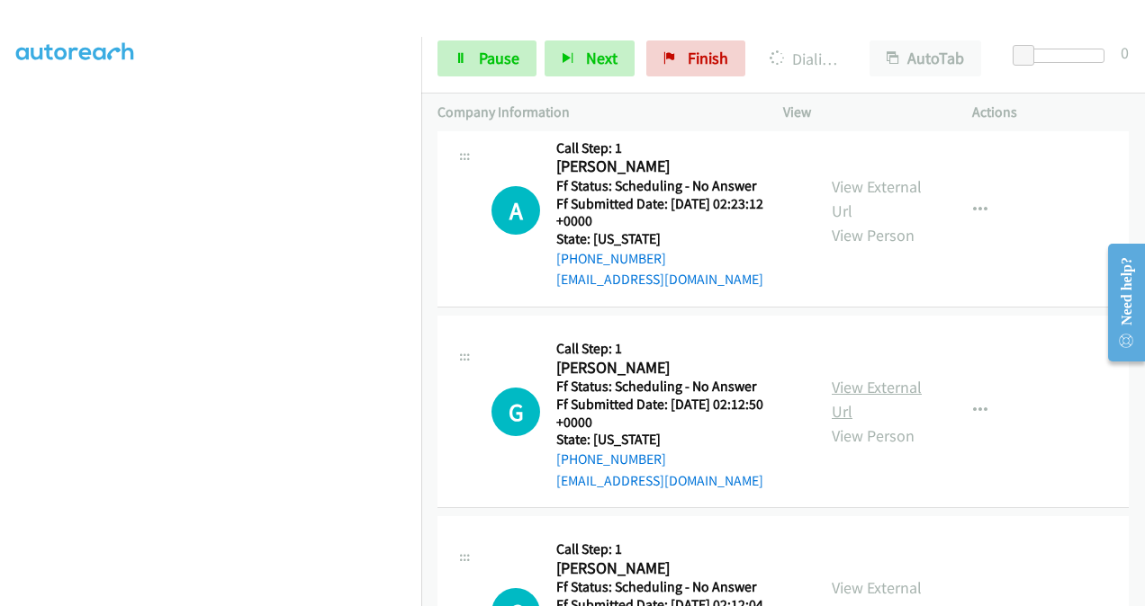
click at [846, 389] on link "View External Url" at bounding box center [876, 399] width 90 height 45
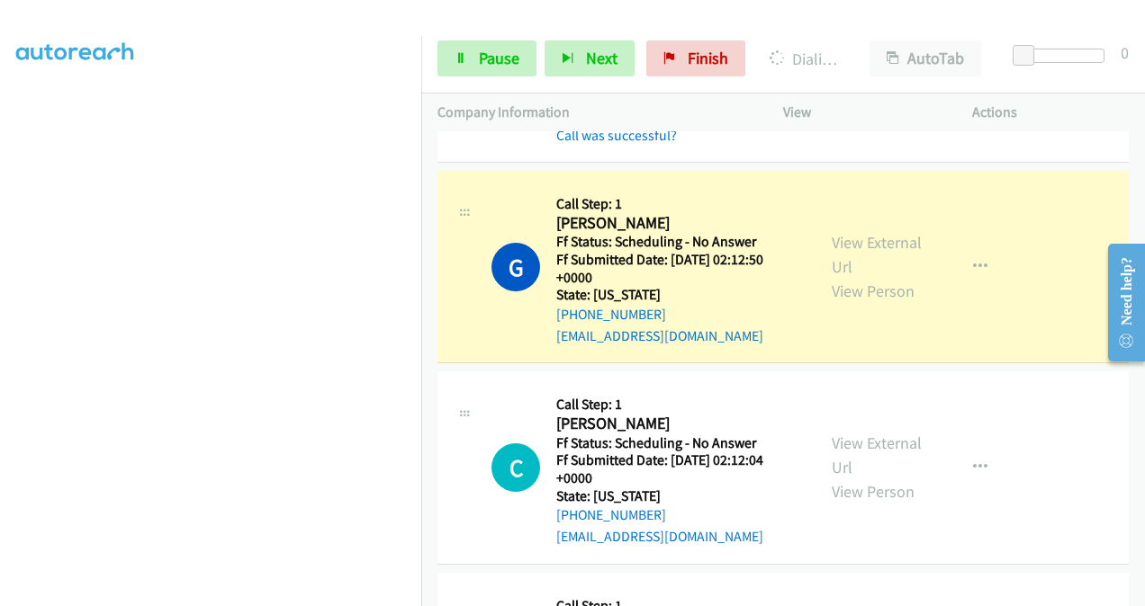
scroll to position [3135, 0]
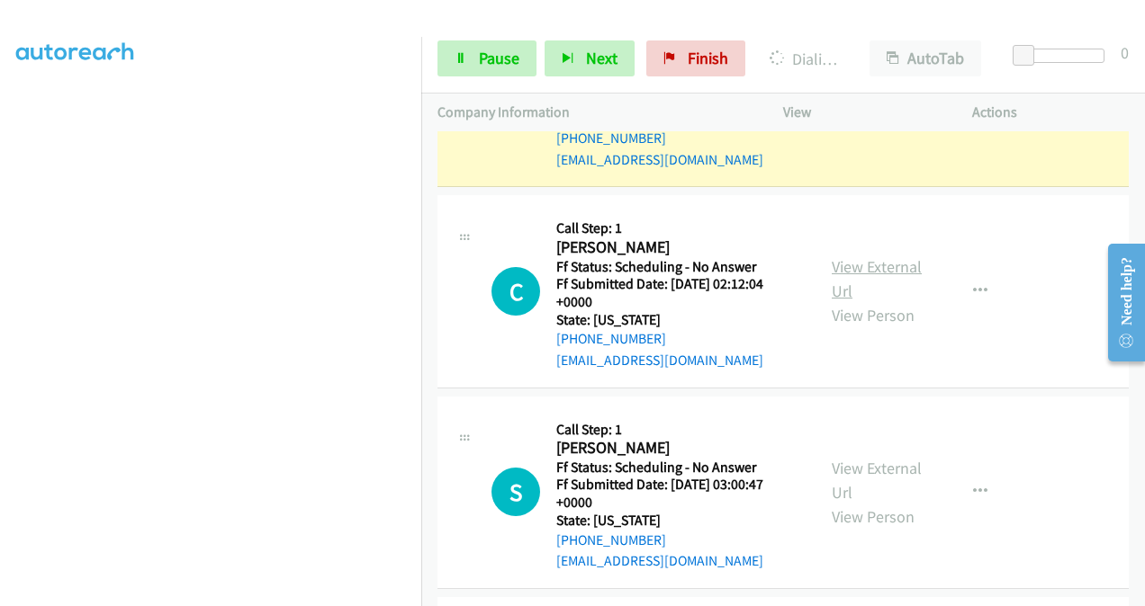
click at [833, 268] on link "View External Url" at bounding box center [876, 278] width 90 height 45
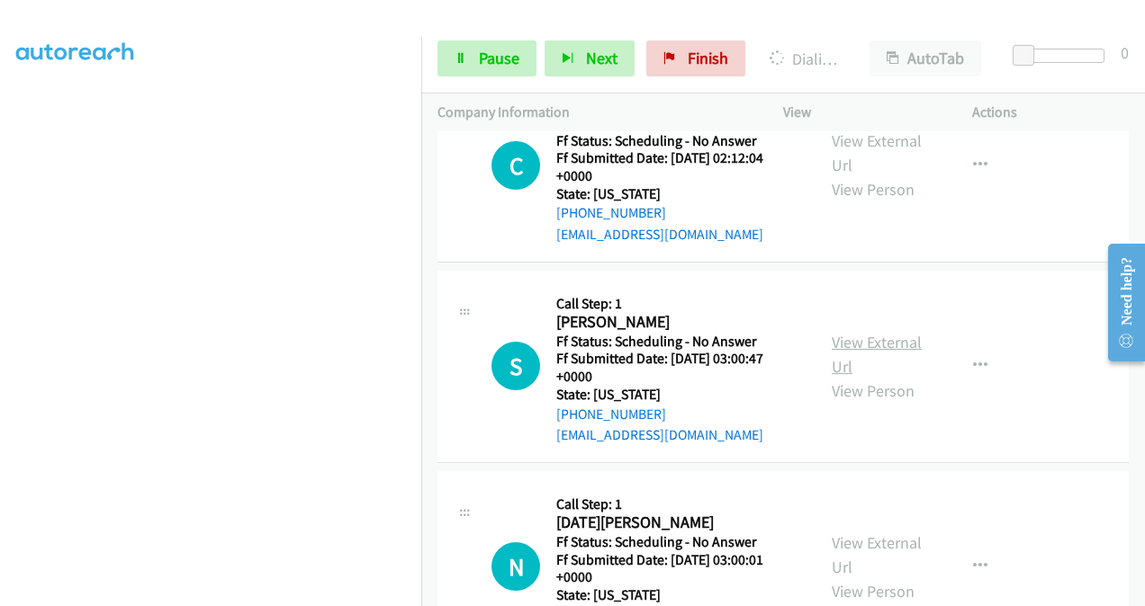
scroll to position [3315, 0]
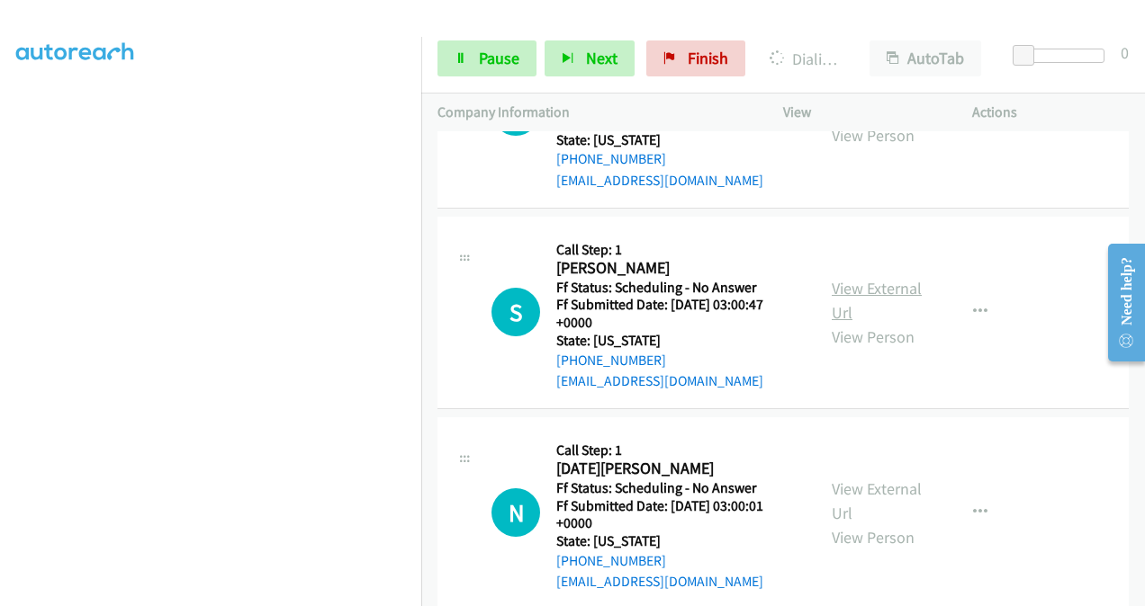
click at [833, 287] on link "View External Url" at bounding box center [876, 300] width 90 height 45
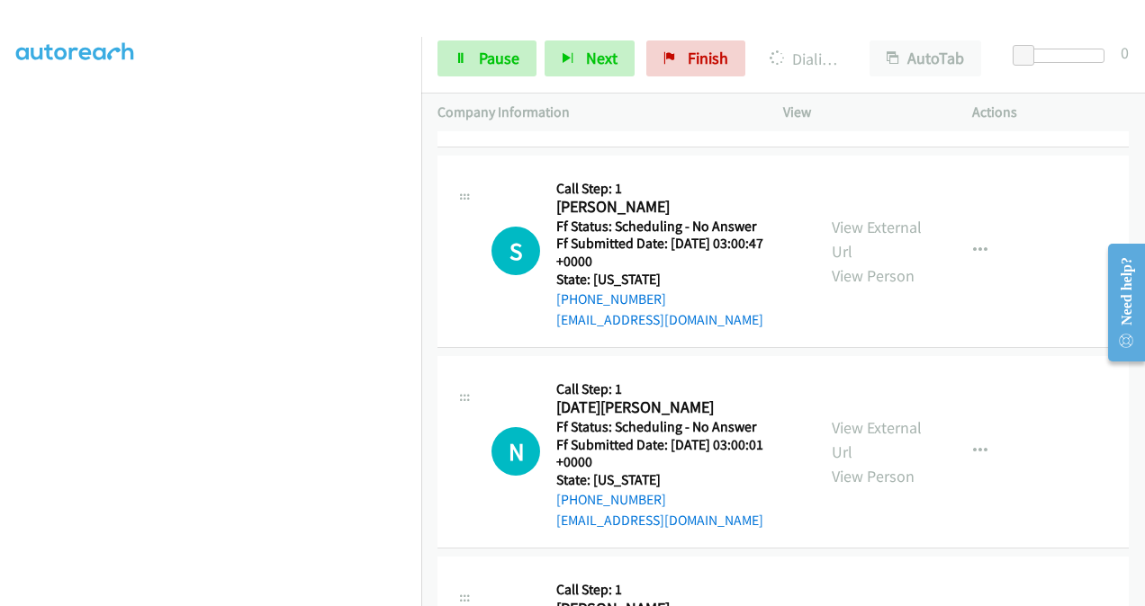
scroll to position [3405, 0]
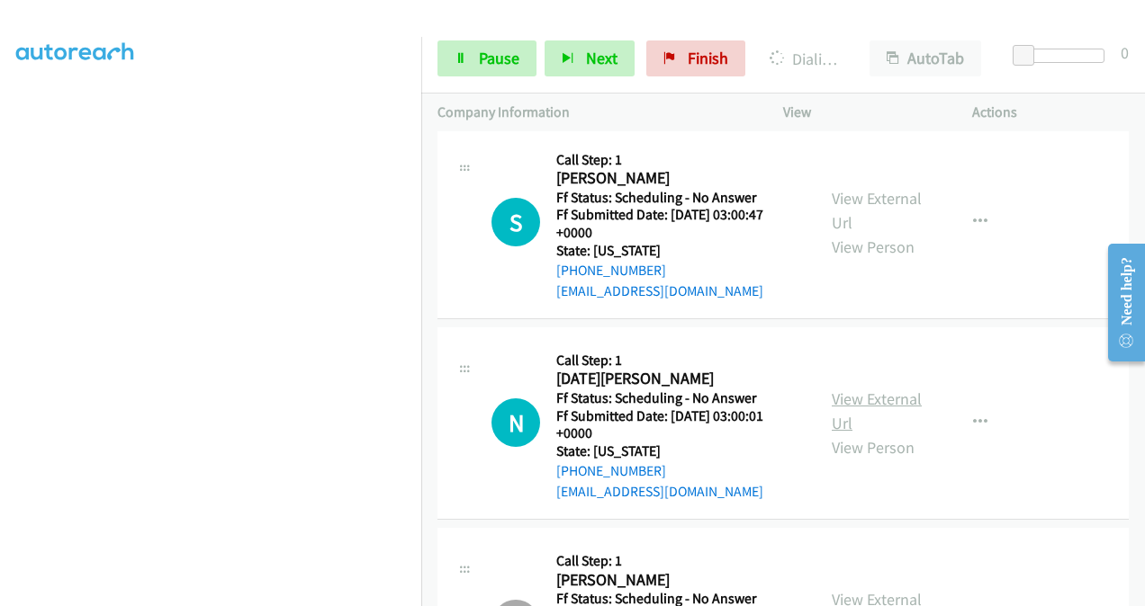
click at [849, 396] on link "View External Url" at bounding box center [876, 411] width 90 height 45
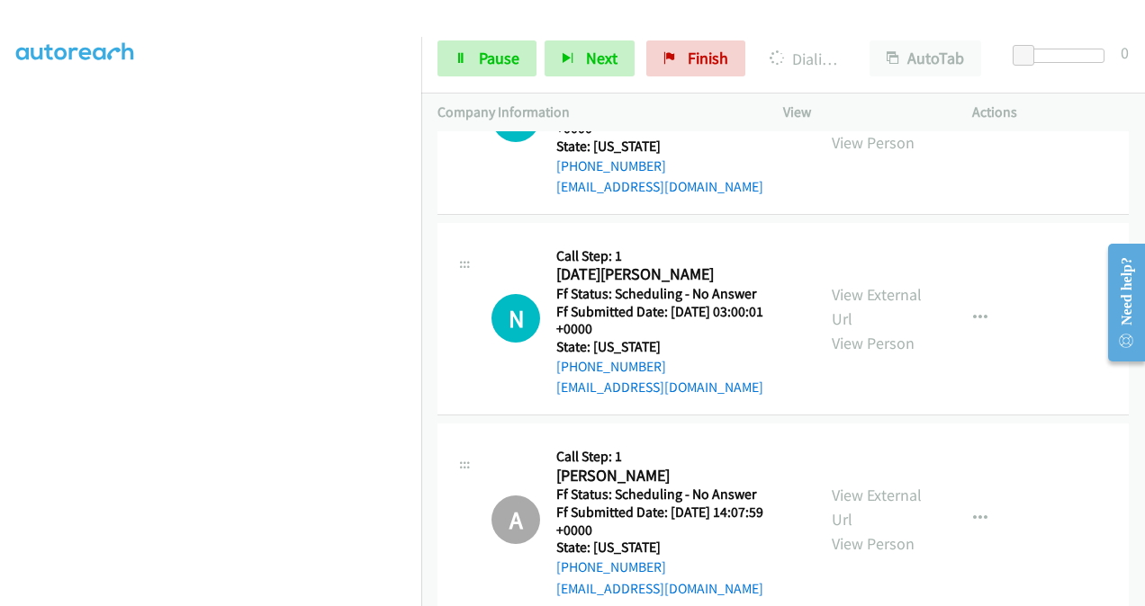
scroll to position [3585, 0]
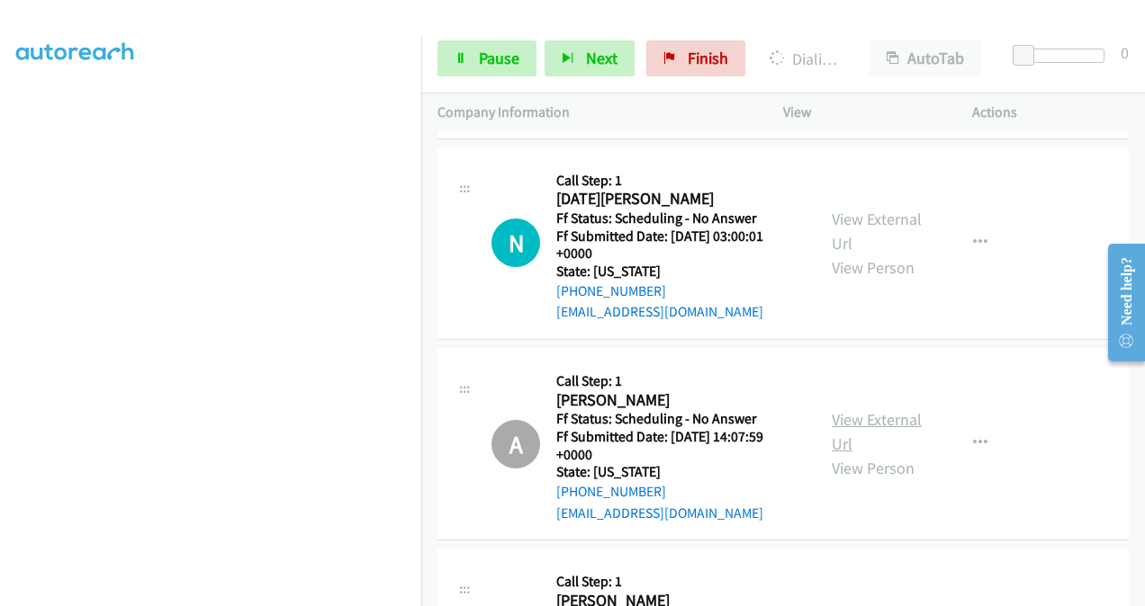
click at [833, 414] on link "View External Url" at bounding box center [876, 431] width 90 height 45
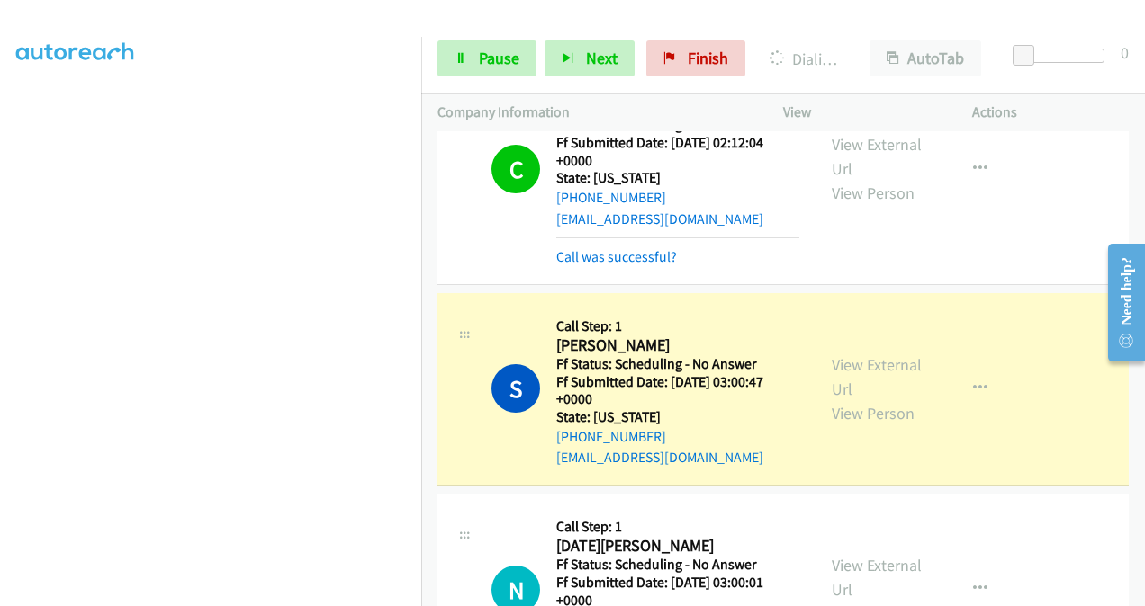
scroll to position [3334, 0]
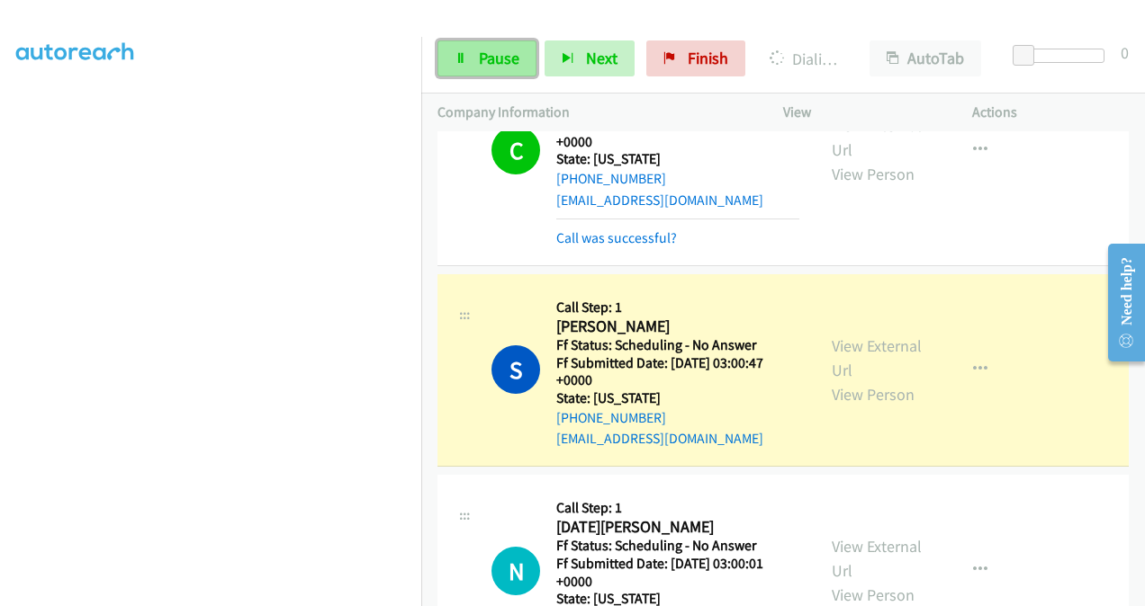
click at [504, 55] on span "Pause" at bounding box center [499, 58] width 40 height 21
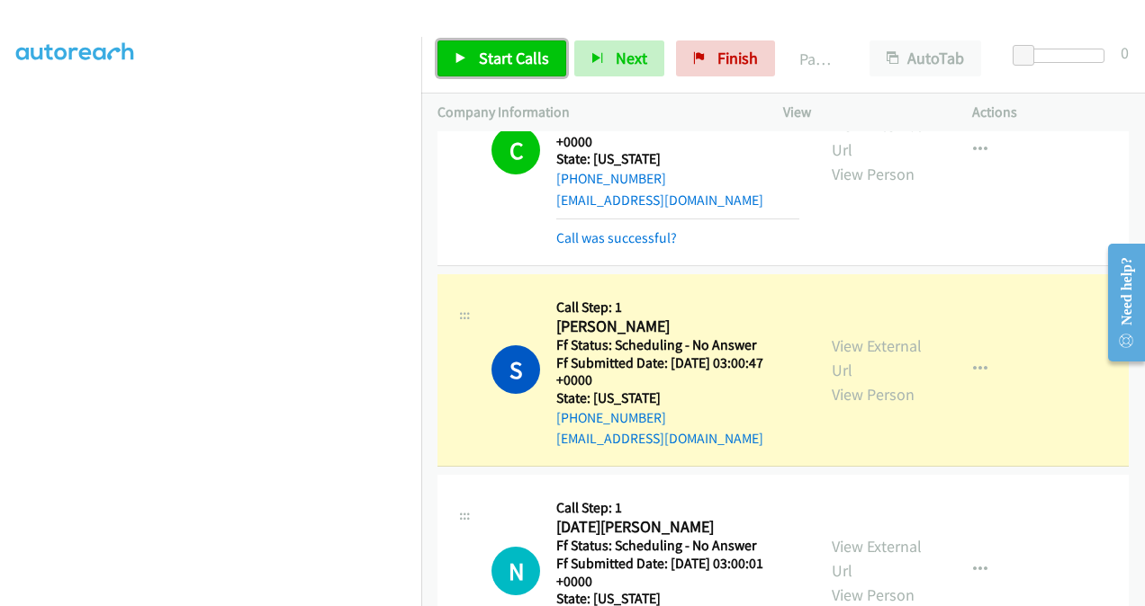
click at [489, 59] on span "Start Calls" at bounding box center [514, 58] width 70 height 21
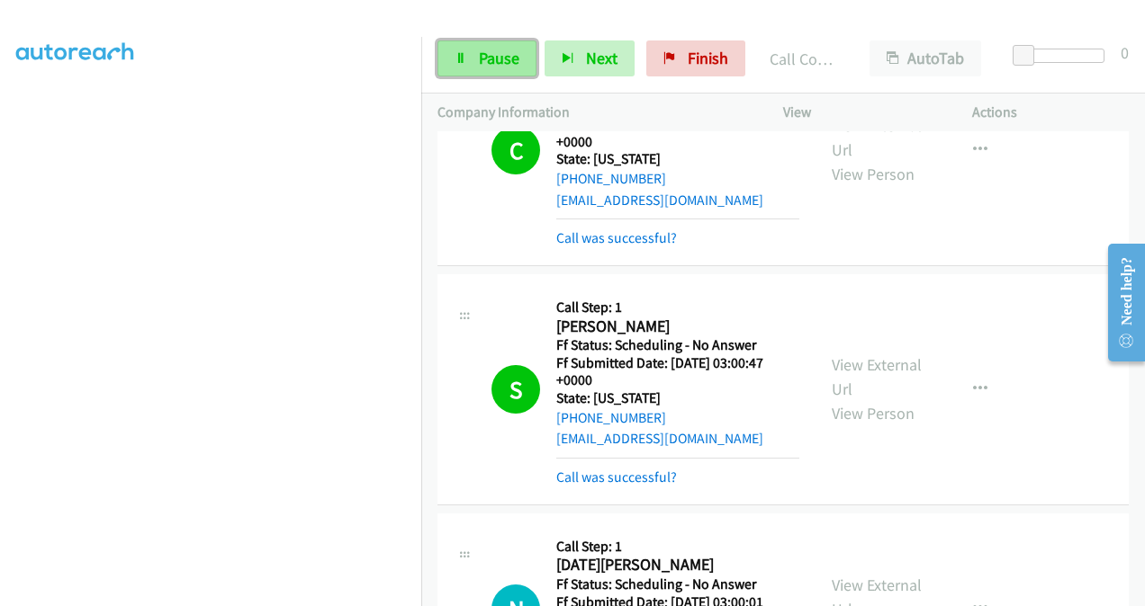
click at [493, 61] on span "Pause" at bounding box center [499, 58] width 40 height 21
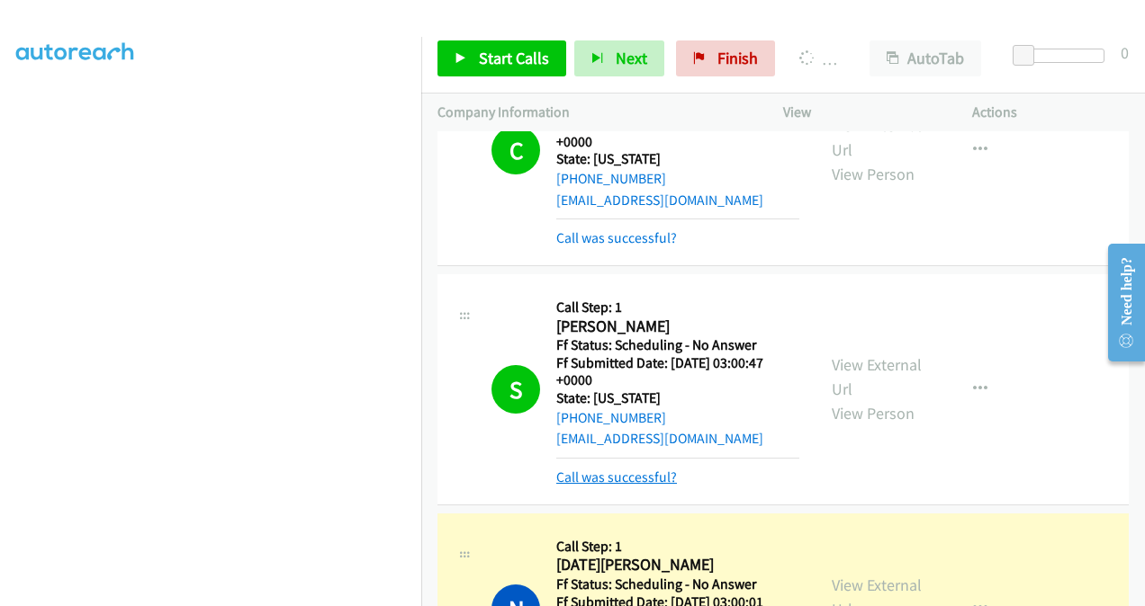
click at [621, 469] on link "Call was successful?" at bounding box center [616, 477] width 121 height 17
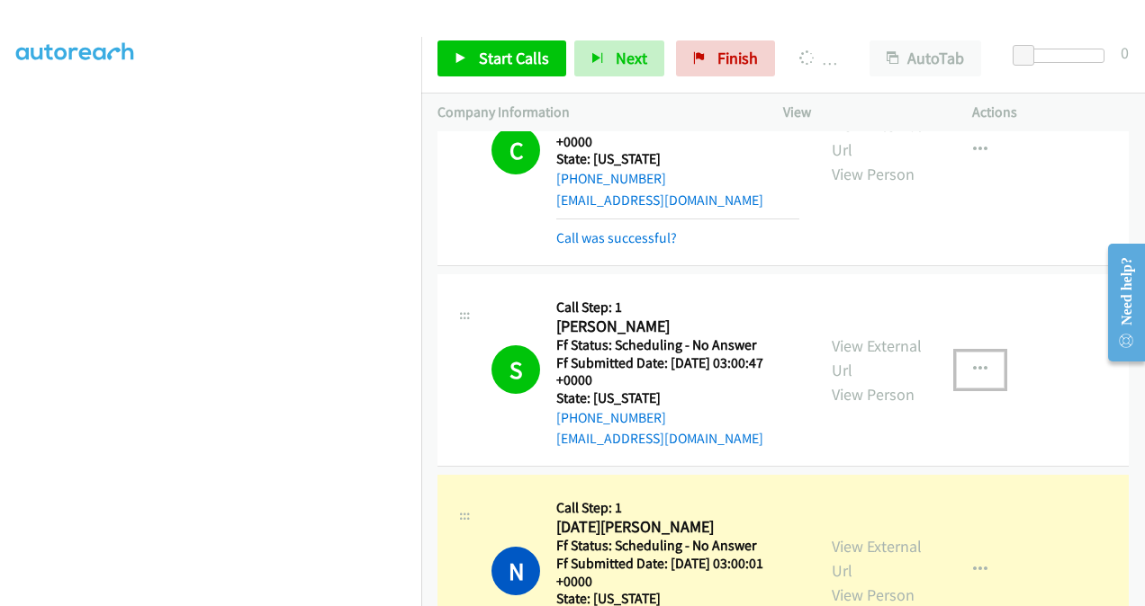
click at [973, 365] on icon "button" at bounding box center [980, 370] width 14 height 14
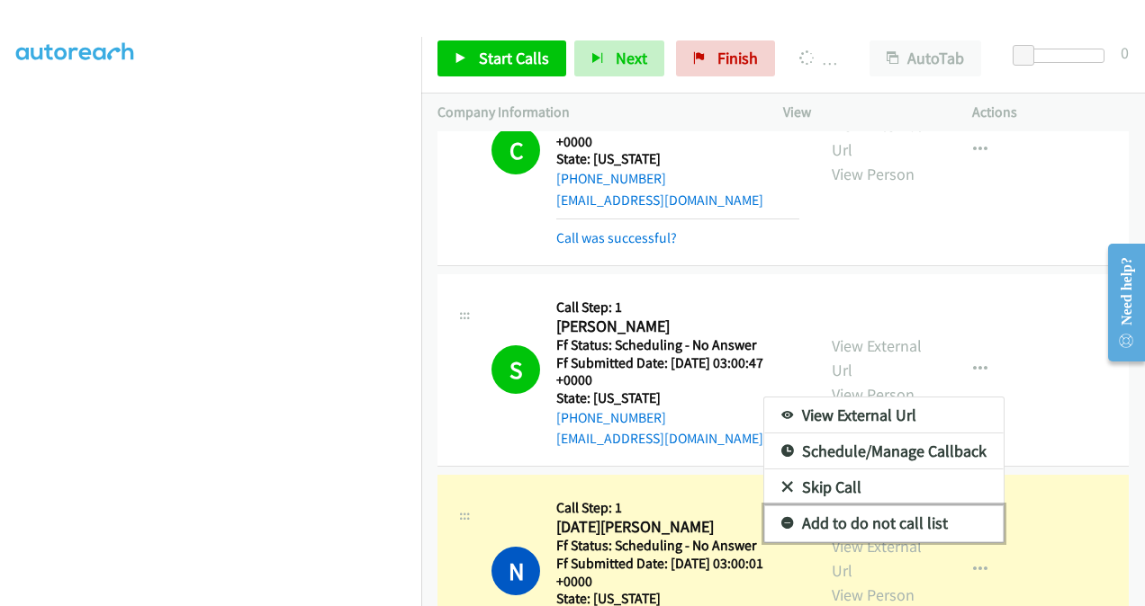
click at [847, 513] on link "Add to do not call list" at bounding box center [883, 524] width 239 height 36
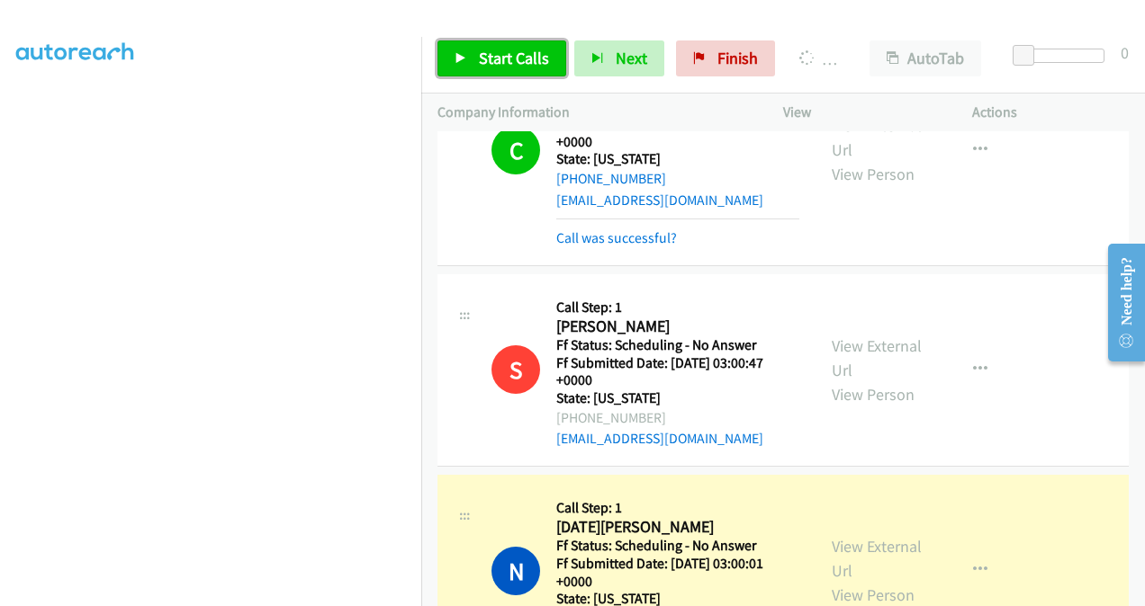
click at [488, 51] on span "Start Calls" at bounding box center [514, 58] width 70 height 21
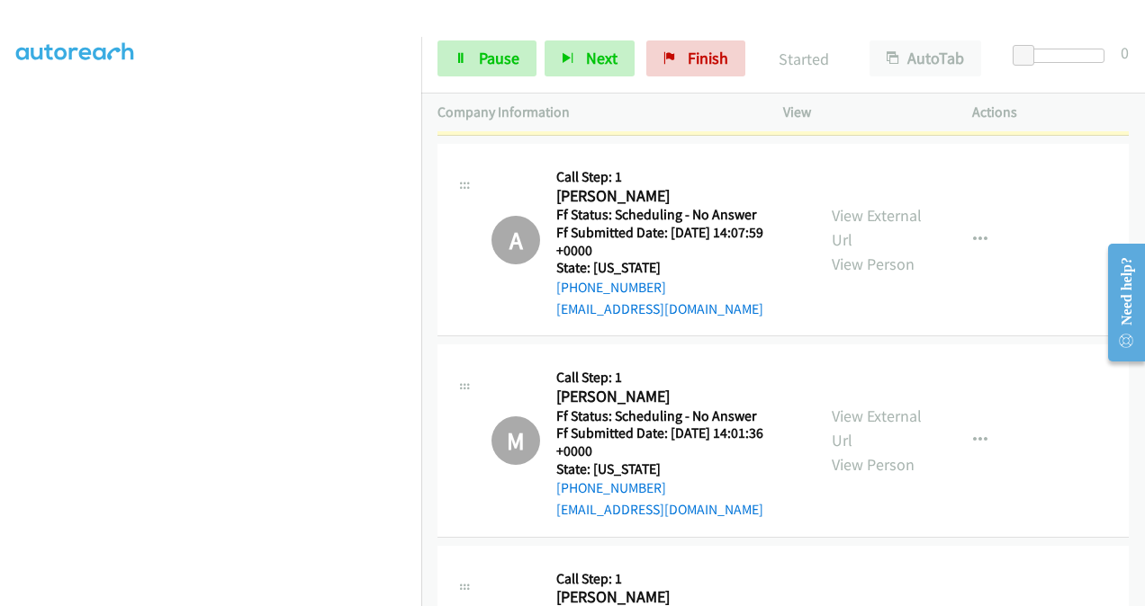
scroll to position [3874, 0]
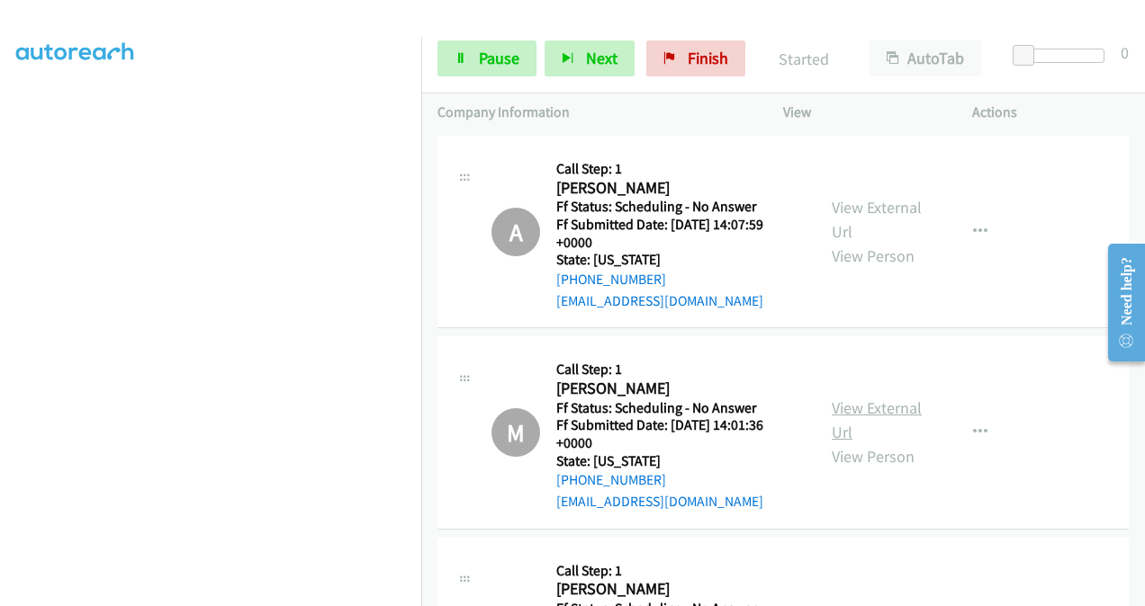
click at [838, 398] on link "View External Url" at bounding box center [876, 420] width 90 height 45
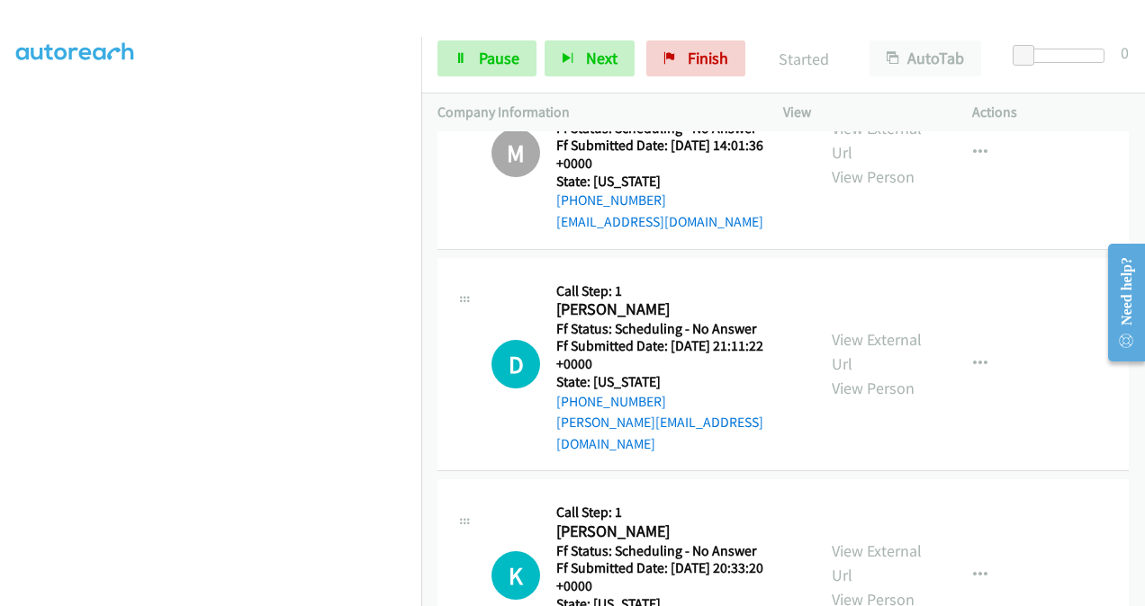
scroll to position [4234, 0]
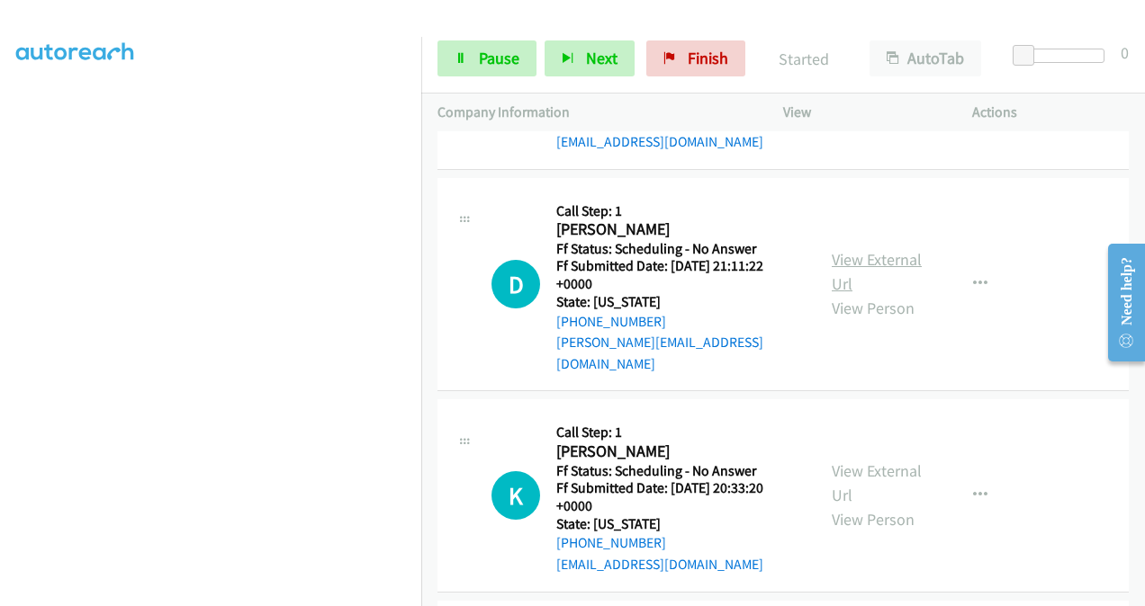
click at [835, 249] on link "View External Url" at bounding box center [876, 271] width 90 height 45
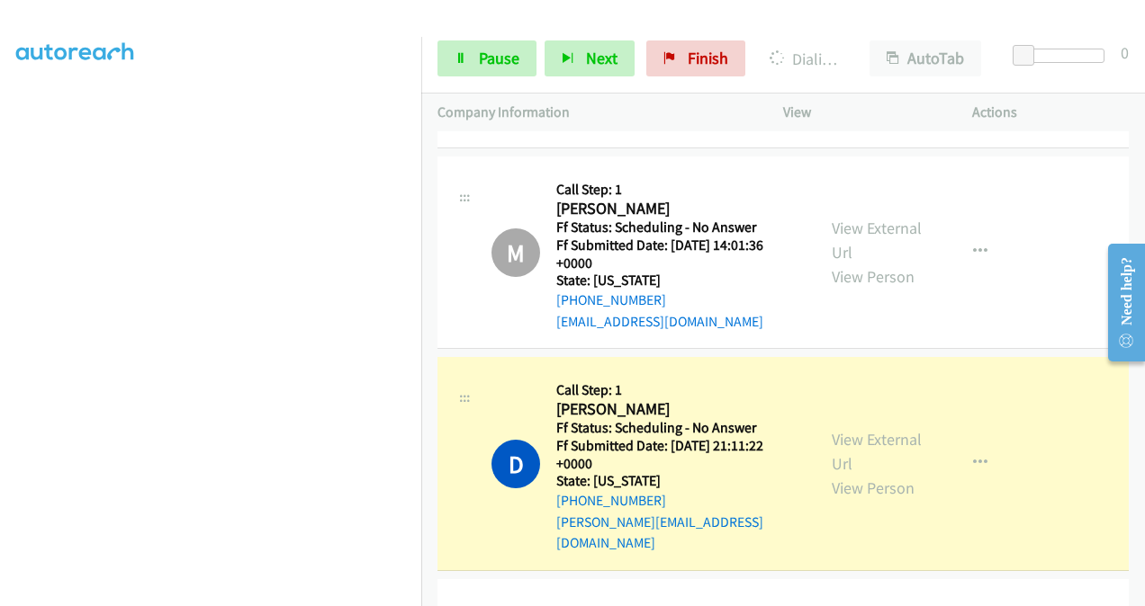
scroll to position [4362, 0]
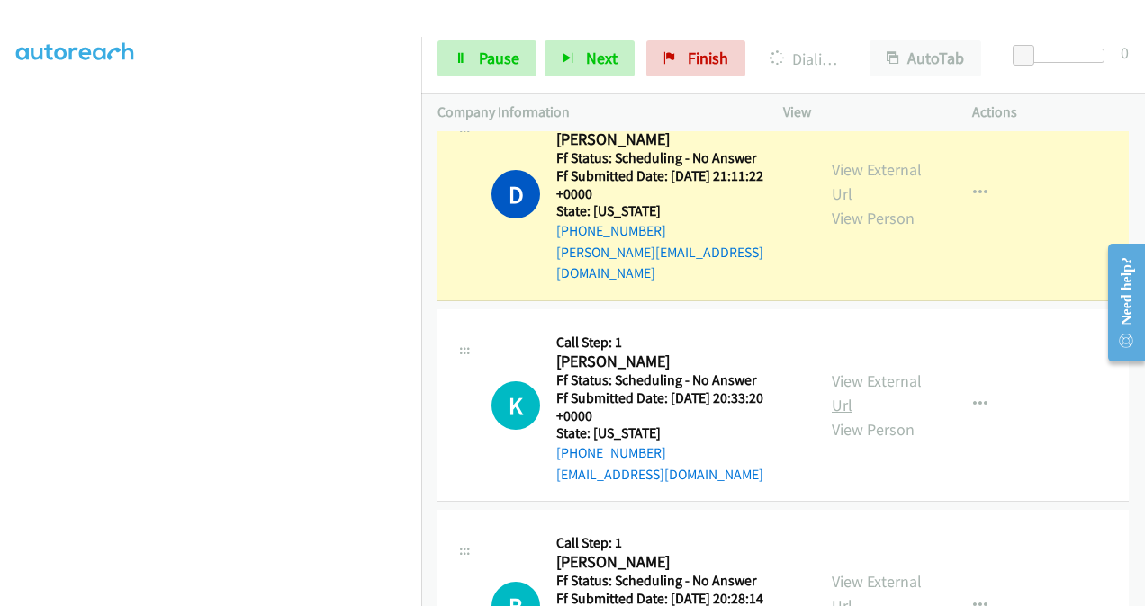
click at [836, 371] on link "View External Url" at bounding box center [876, 393] width 90 height 45
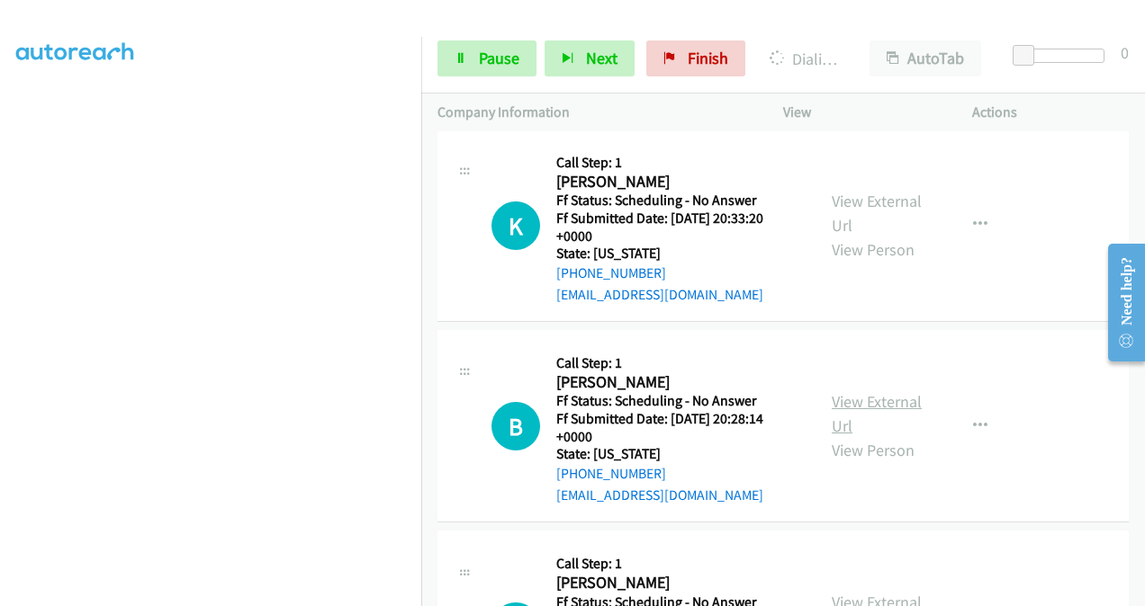
click at [840, 391] on link "View External Url" at bounding box center [876, 413] width 90 height 45
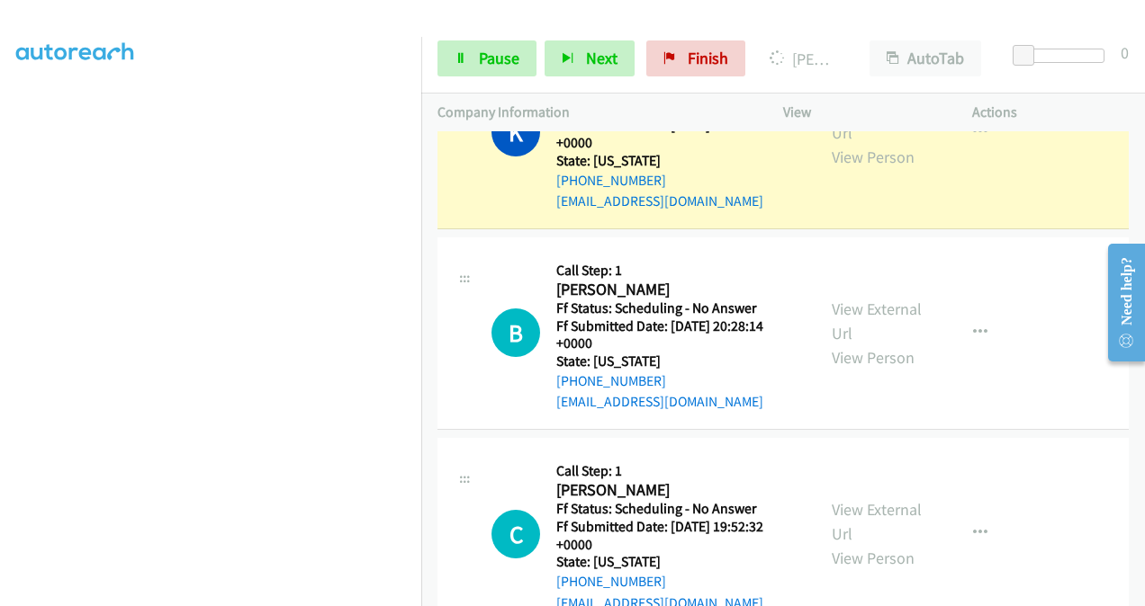
scroll to position [4760, 0]
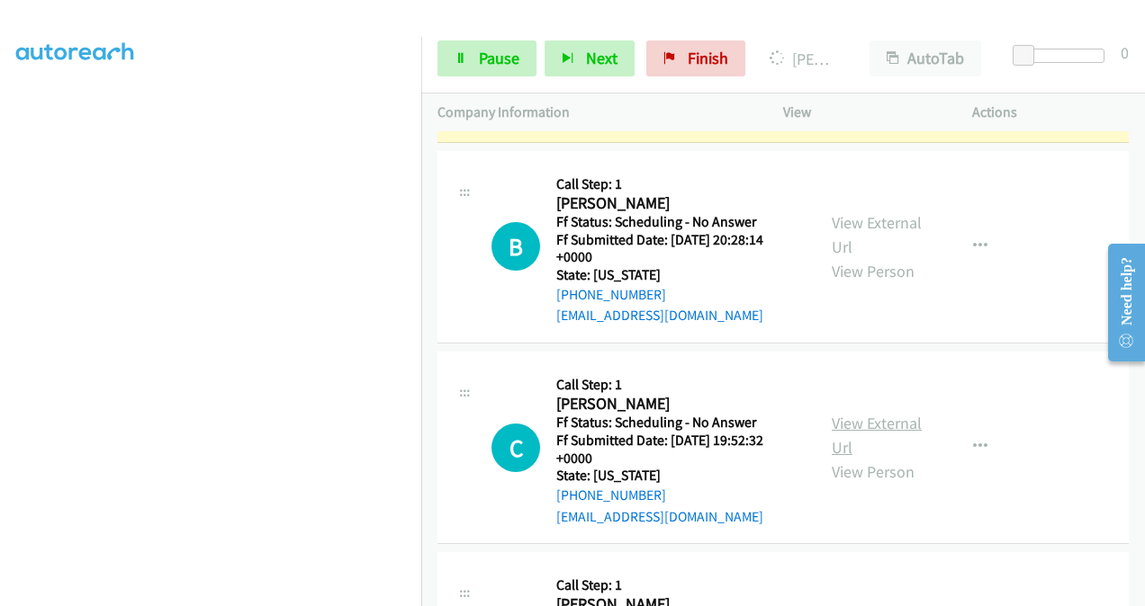
click at [846, 413] on link "View External Url" at bounding box center [876, 435] width 90 height 45
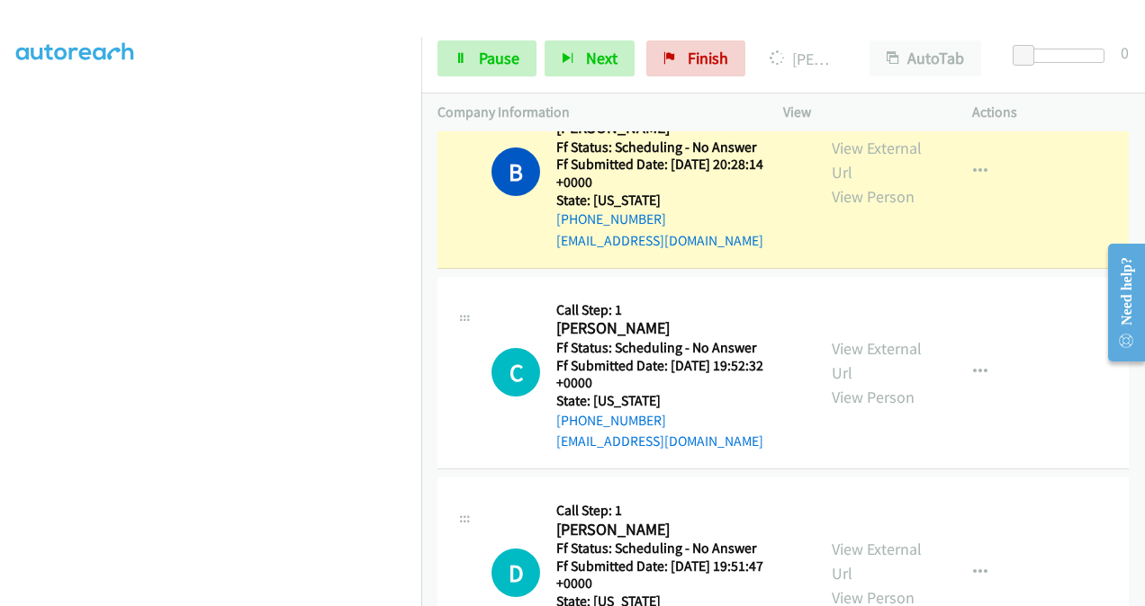
scroll to position [4978, 0]
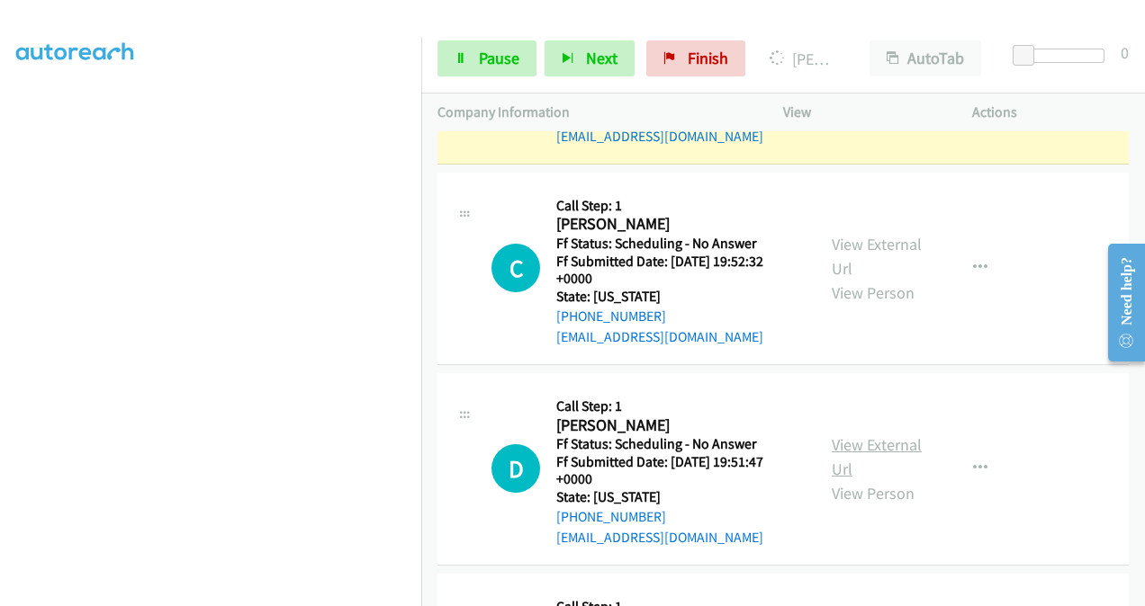
click at [846, 435] on link "View External Url" at bounding box center [876, 457] width 90 height 45
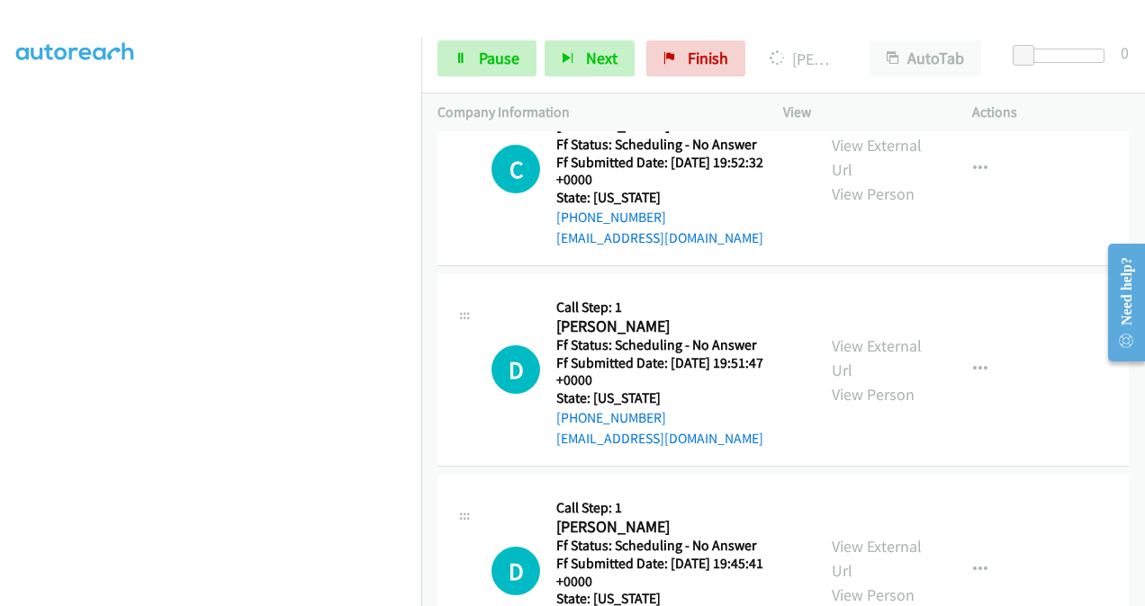
scroll to position [5158, 0]
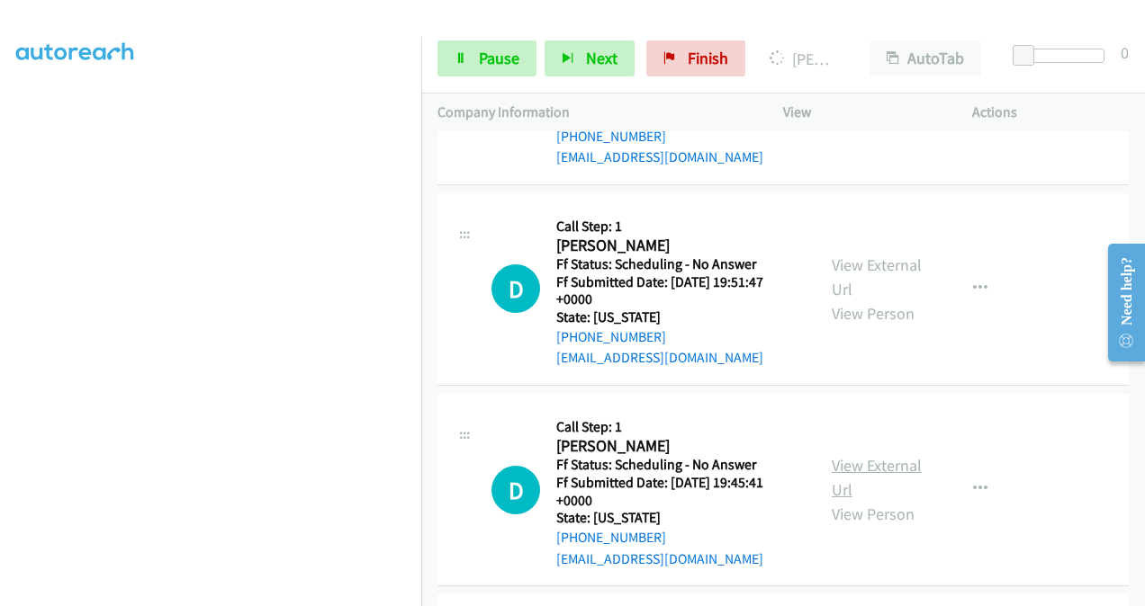
click at [847, 455] on link "View External Url" at bounding box center [876, 477] width 90 height 45
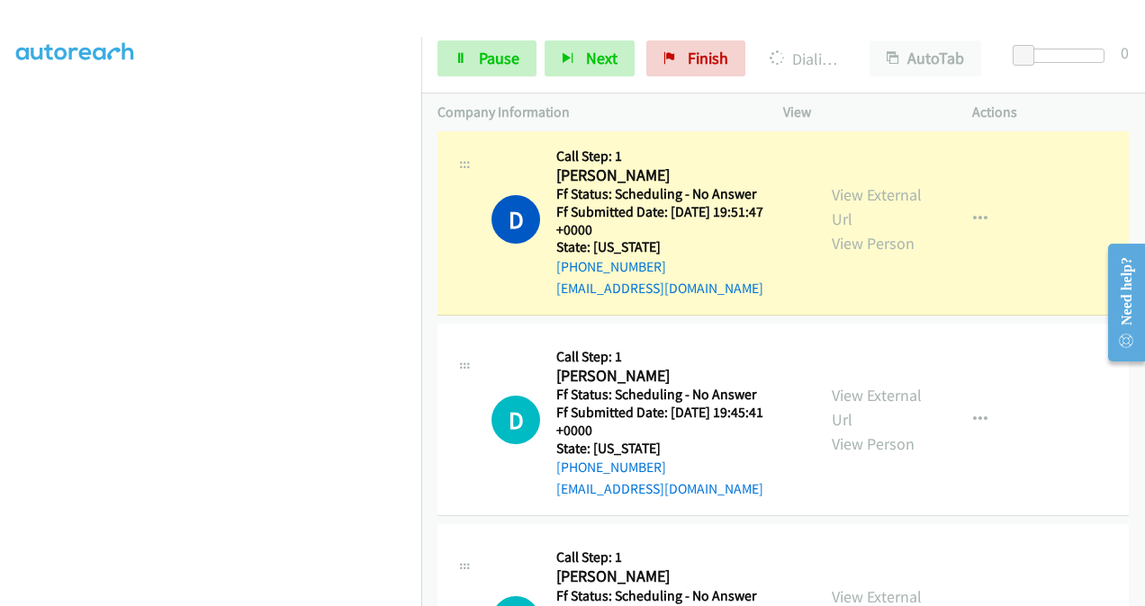
scroll to position [5394, 0]
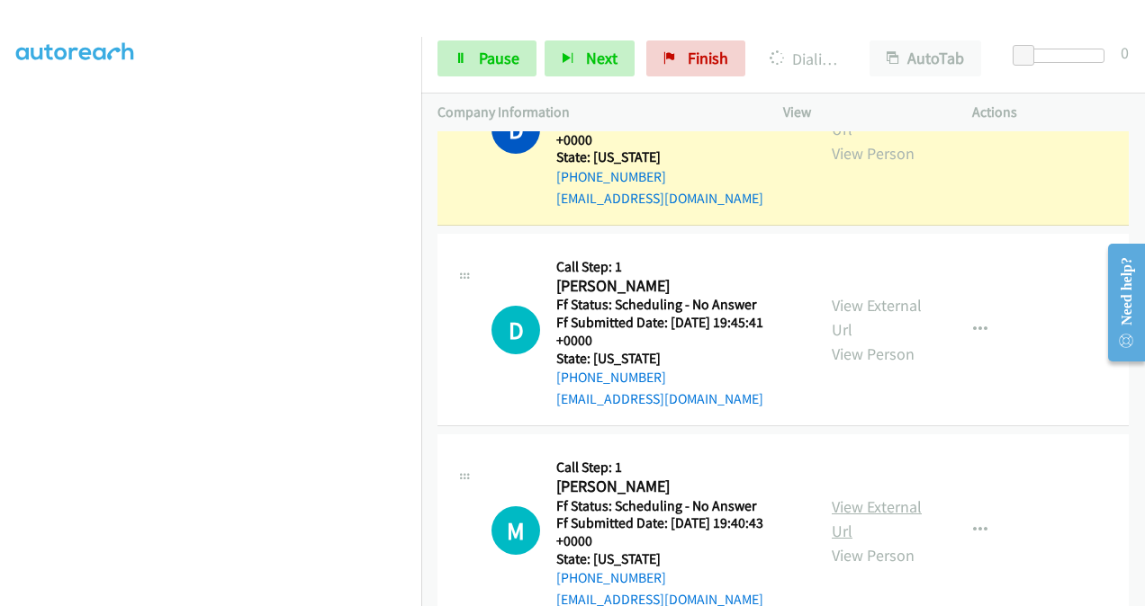
click at [835, 497] on link "View External Url" at bounding box center [876, 519] width 90 height 45
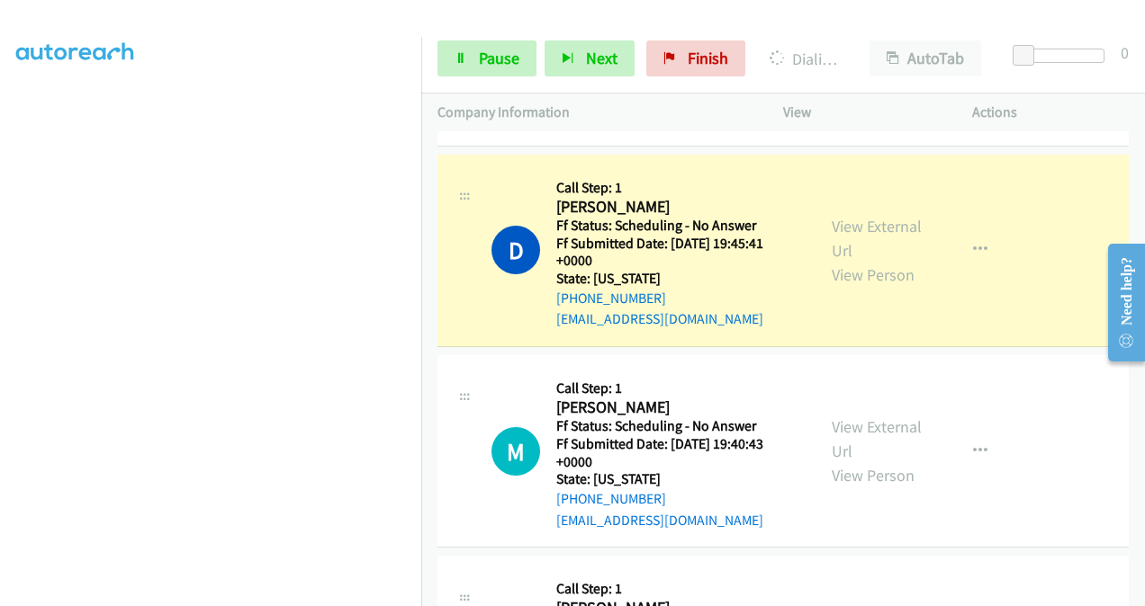
scroll to position [5484, 0]
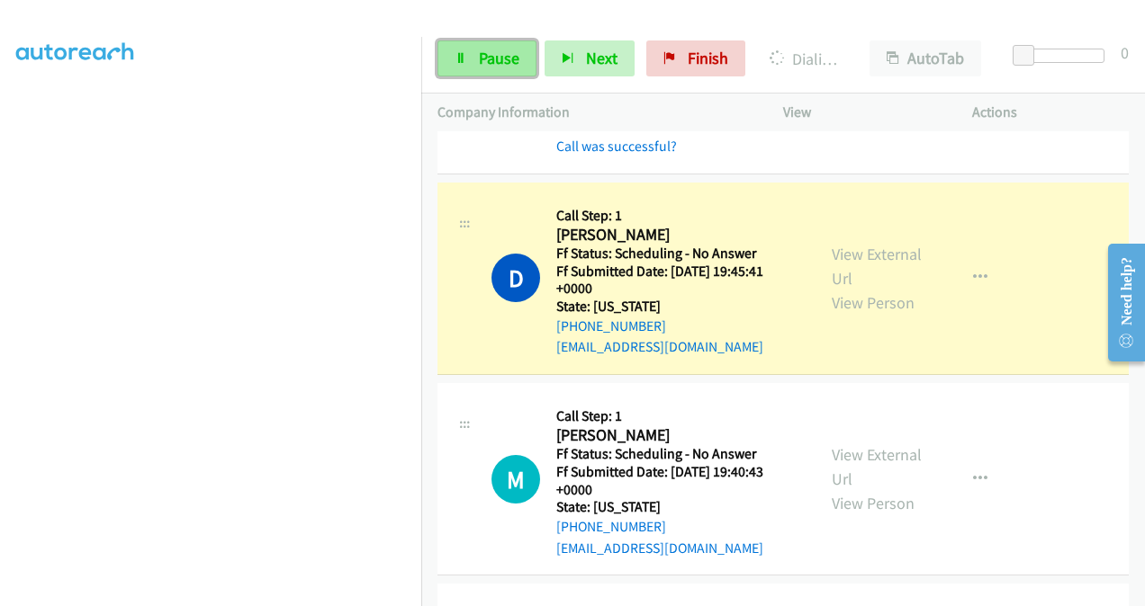
click at [501, 52] on span "Pause" at bounding box center [499, 58] width 40 height 21
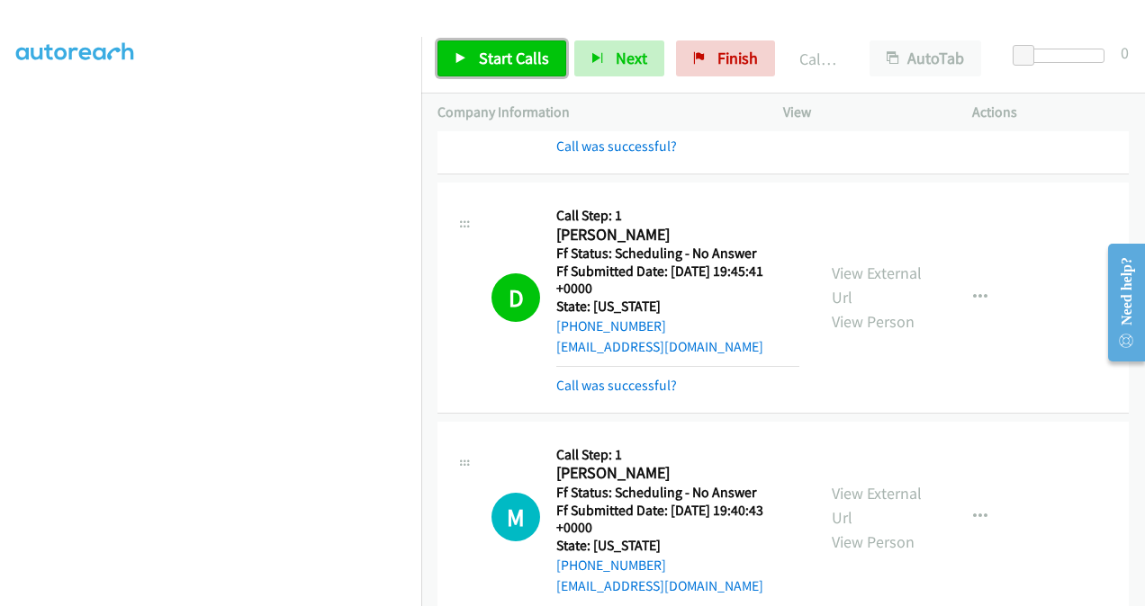
click at [527, 63] on span "Start Calls" at bounding box center [514, 58] width 70 height 21
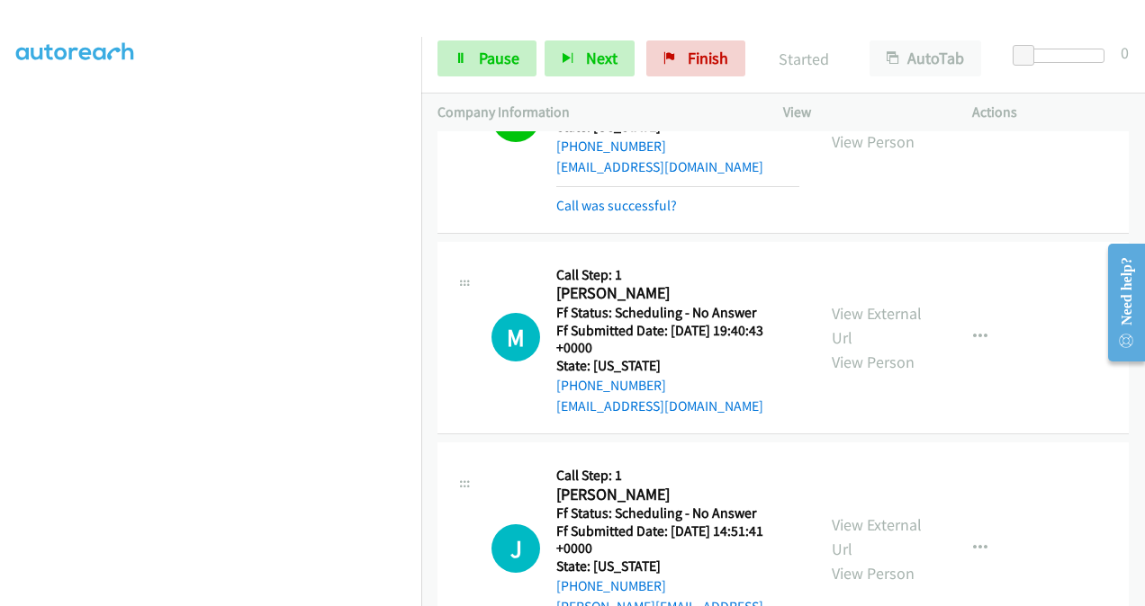
scroll to position [5754, 0]
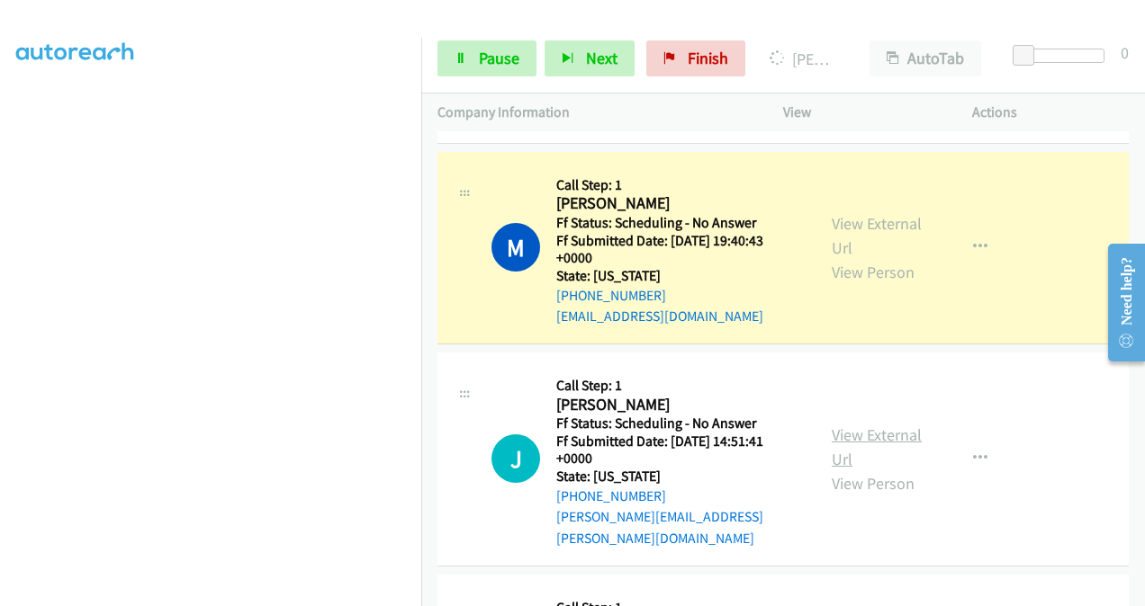
click at [831, 425] on link "View External Url" at bounding box center [876, 447] width 90 height 45
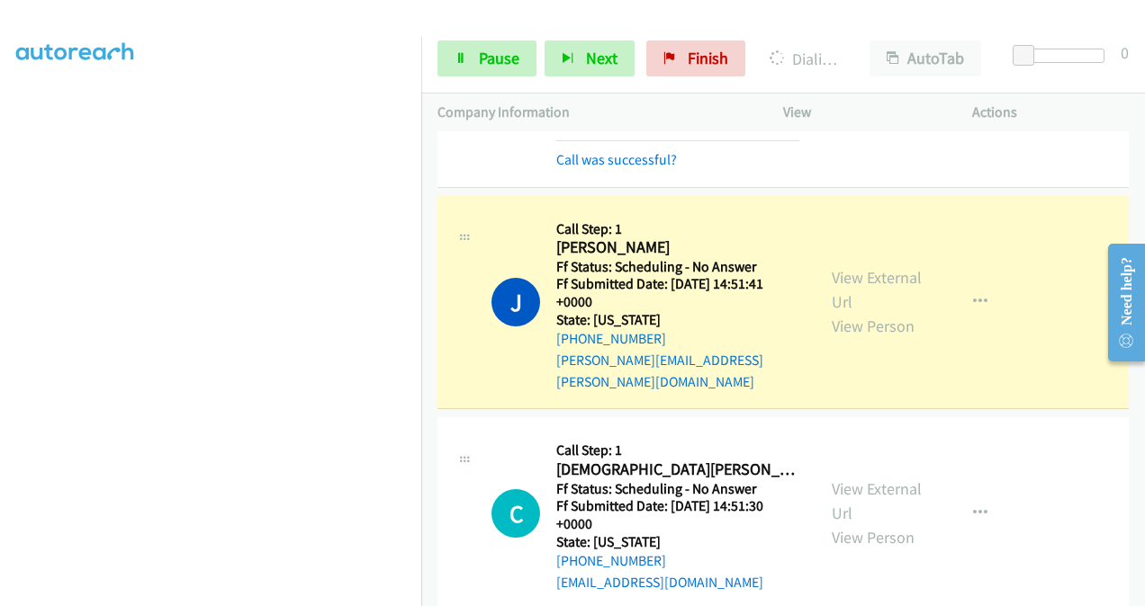
scroll to position [6024, 0]
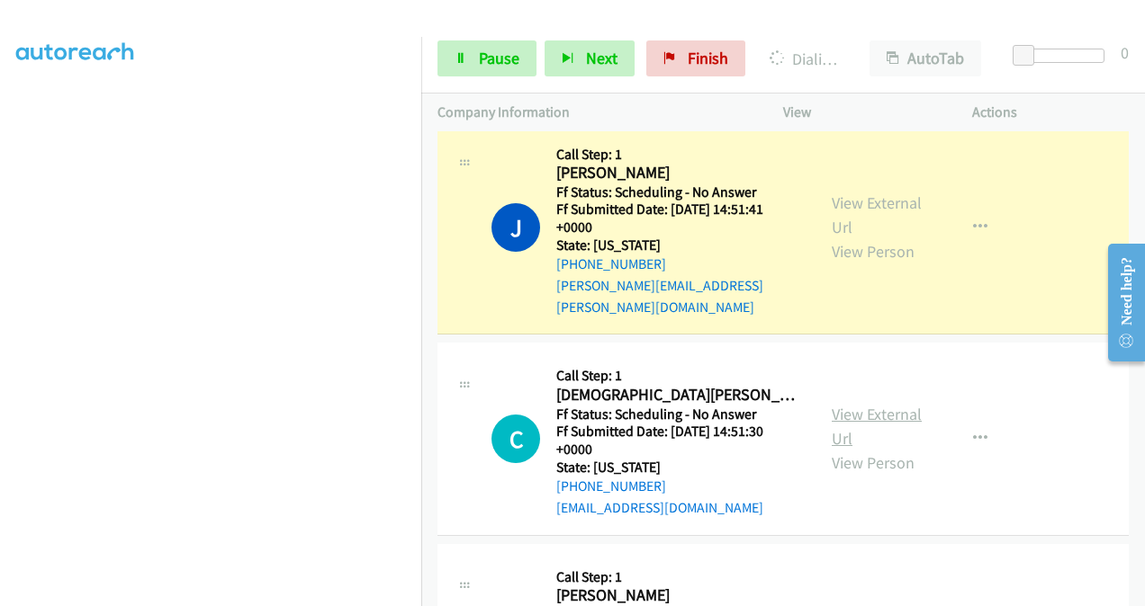
click at [839, 404] on link "View External Url" at bounding box center [876, 426] width 90 height 45
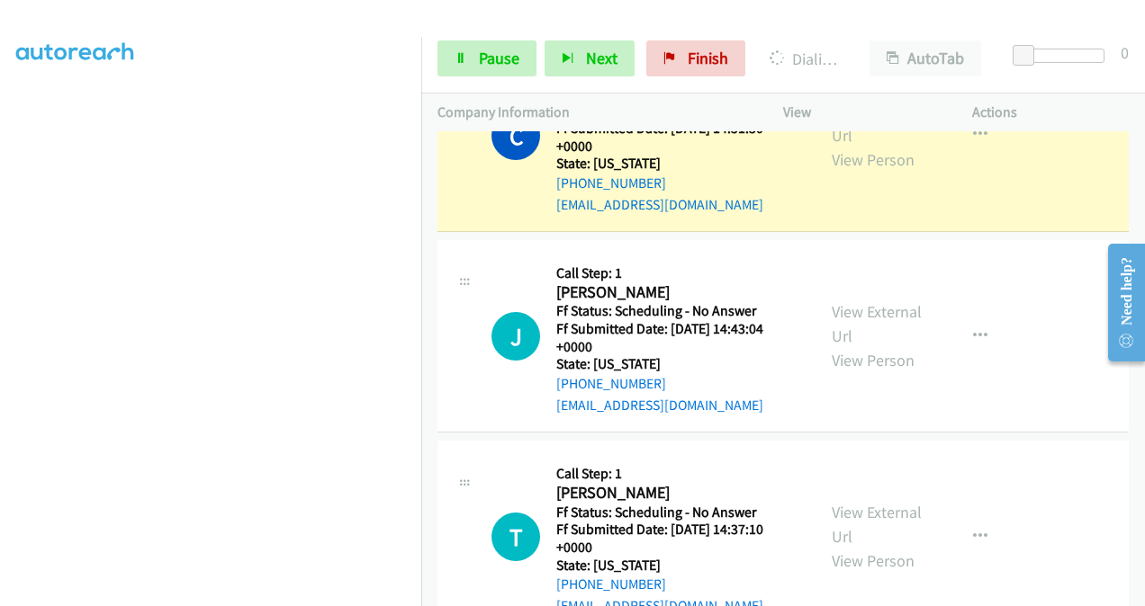
scroll to position [6384, 0]
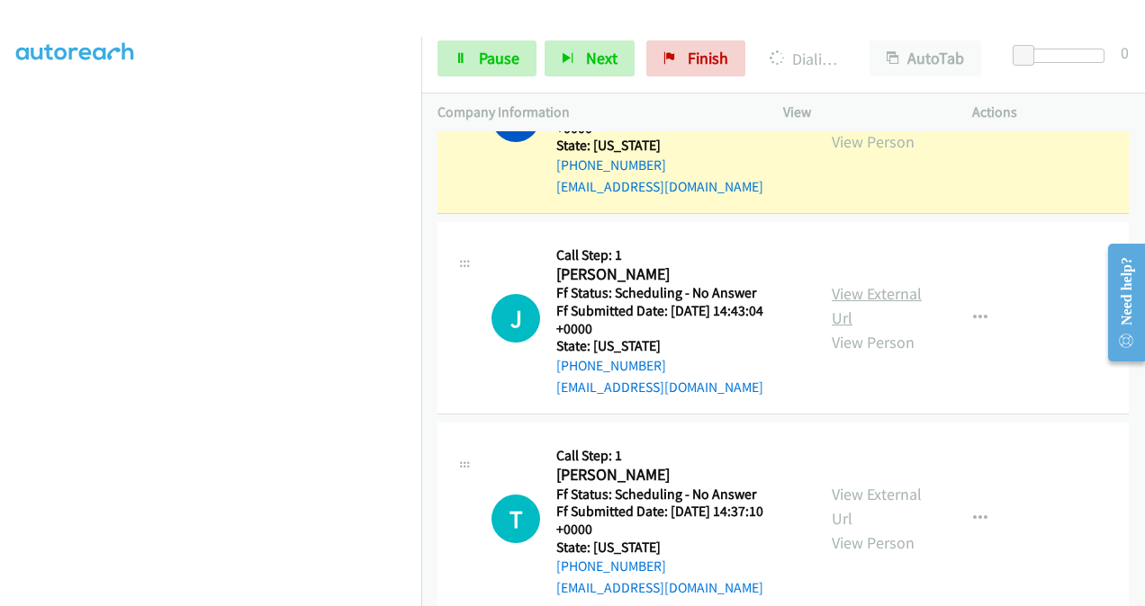
click at [842, 283] on link "View External Url" at bounding box center [876, 305] width 90 height 45
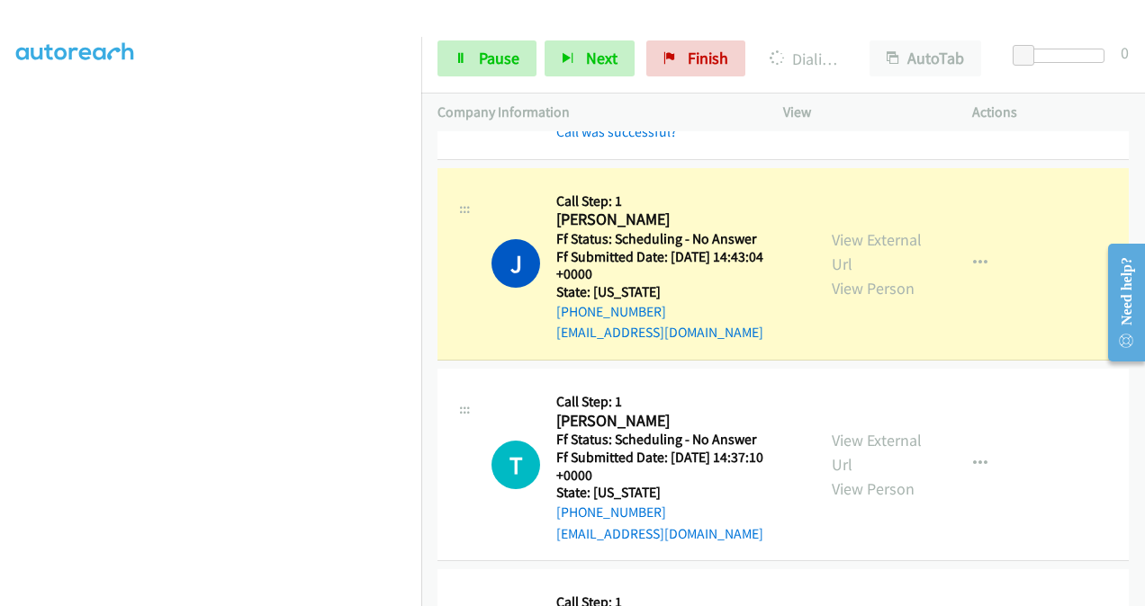
scroll to position [6564, 0]
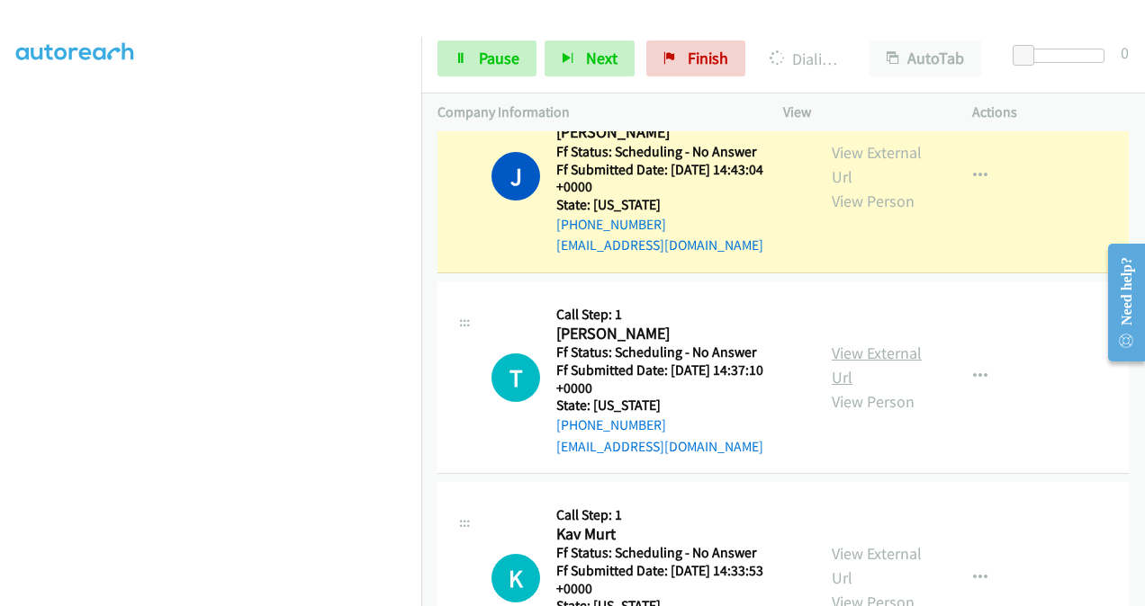
click at [836, 343] on link "View External Url" at bounding box center [876, 365] width 90 height 45
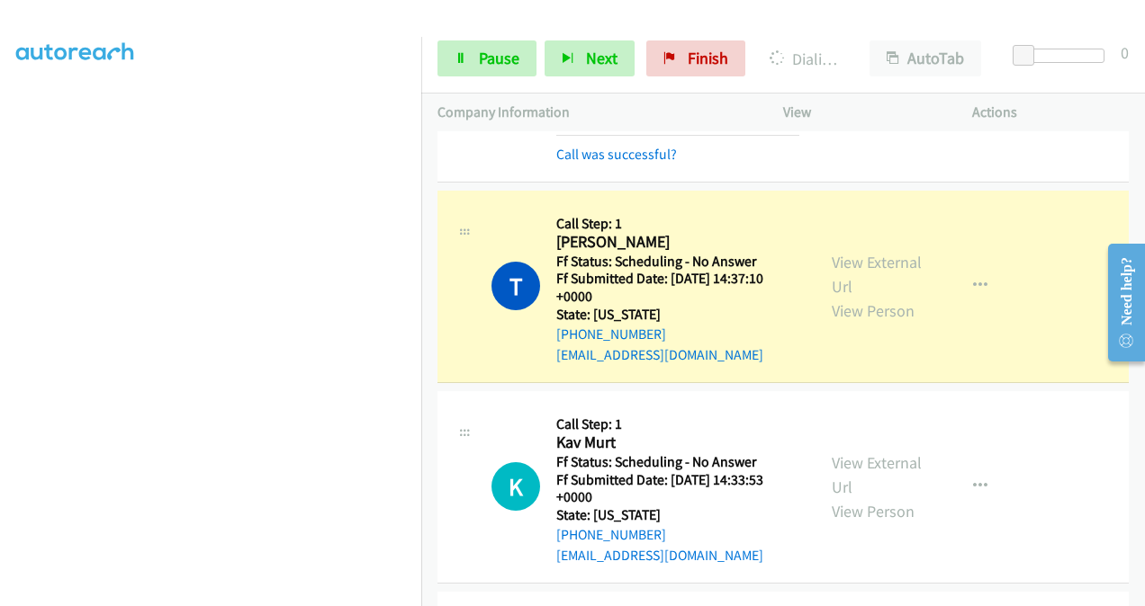
scroll to position [6763, 0]
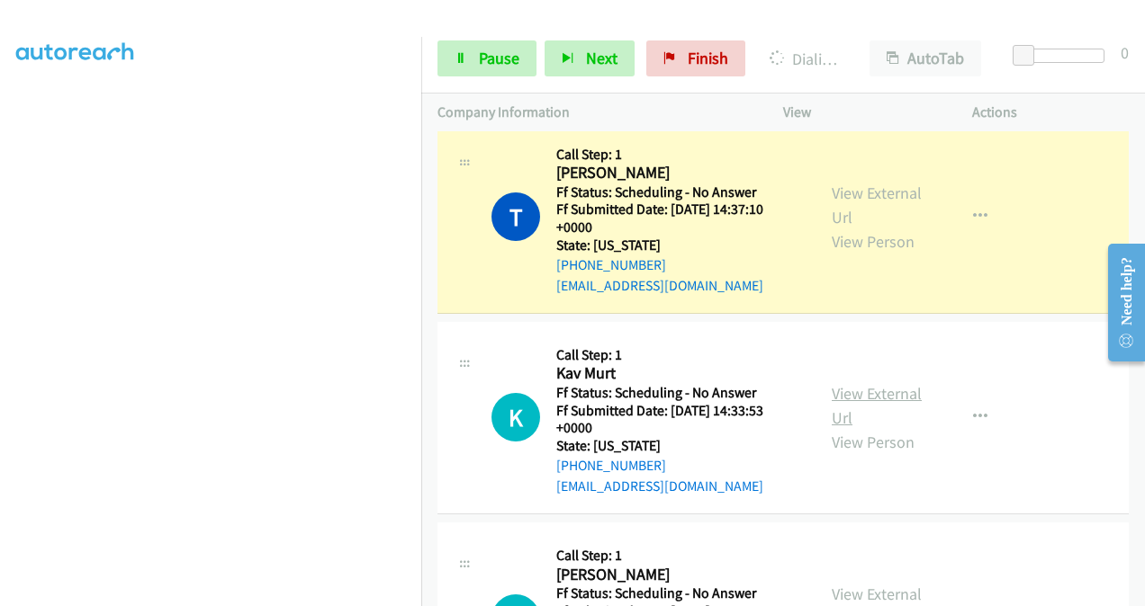
click at [843, 383] on link "View External Url" at bounding box center [876, 405] width 90 height 45
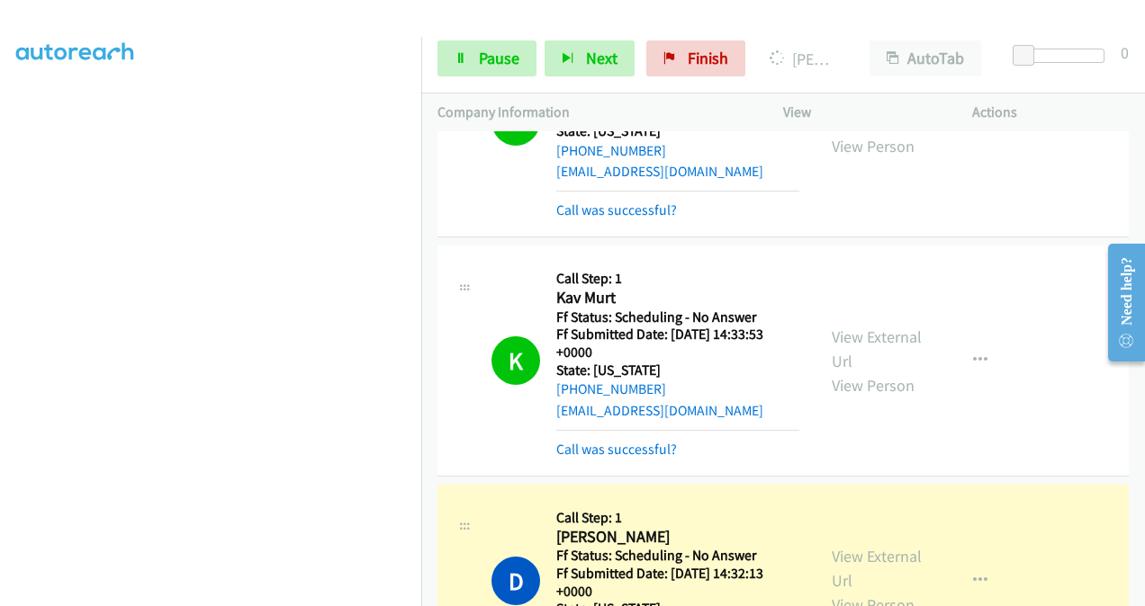
scroll to position [6943, 0]
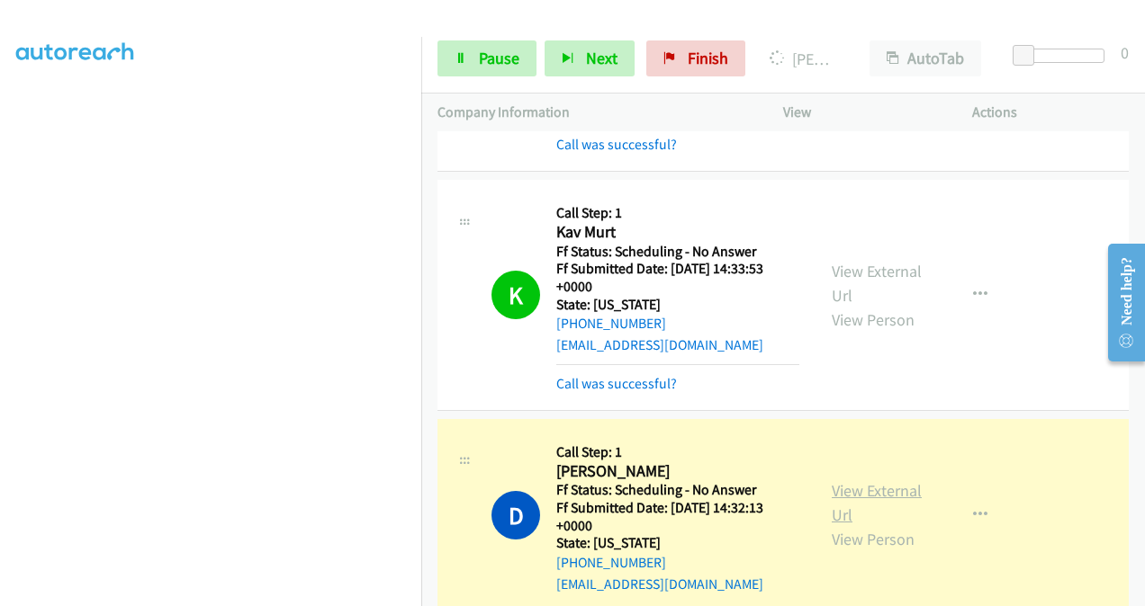
click at [835, 480] on link "View External Url" at bounding box center [876, 502] width 90 height 45
click at [460, 60] on icon at bounding box center [460, 59] width 13 height 13
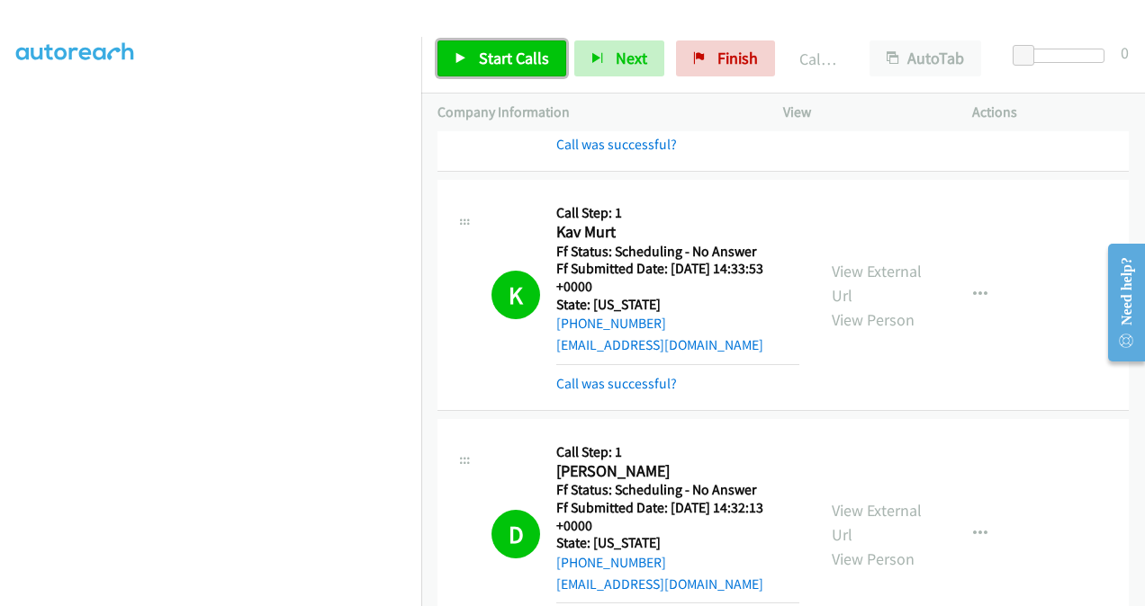
click at [527, 61] on span "Start Calls" at bounding box center [514, 58] width 70 height 21
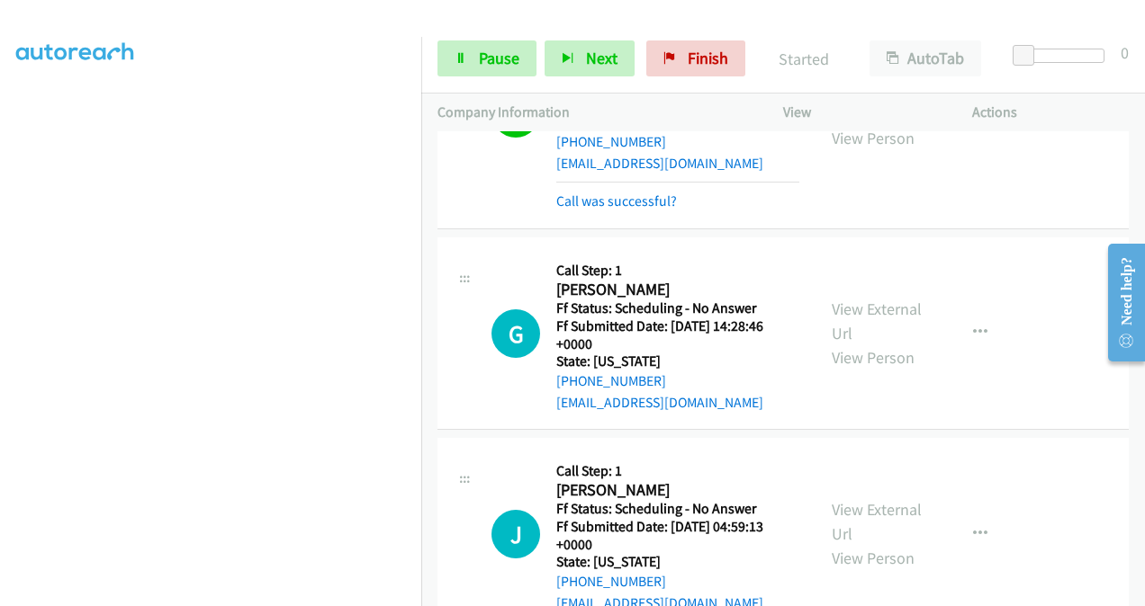
scroll to position [7393, 0]
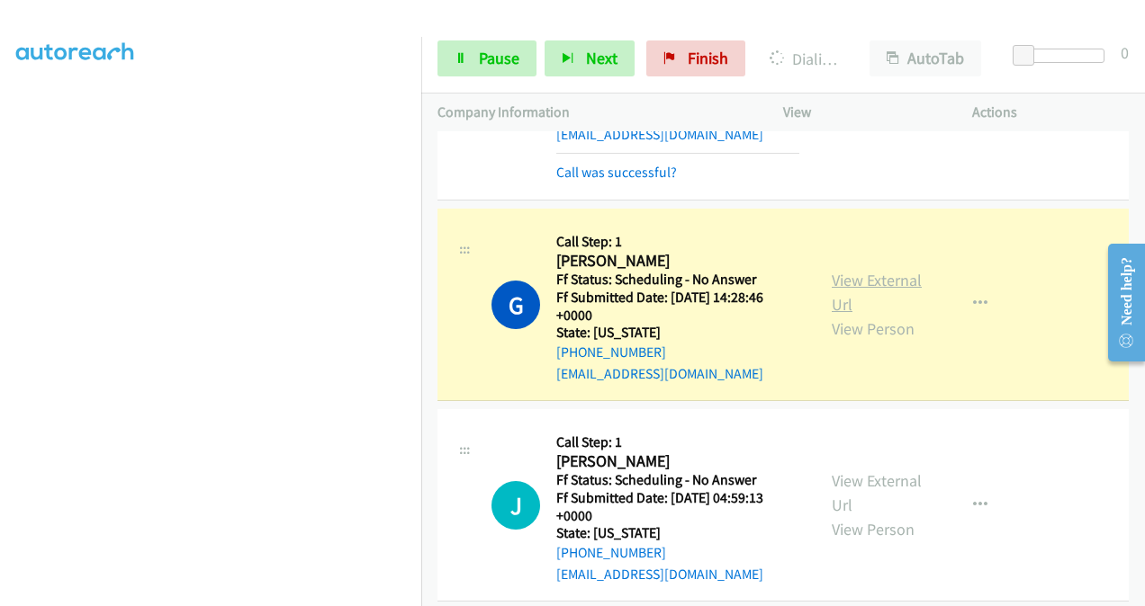
click at [839, 270] on link "View External Url" at bounding box center [876, 292] width 90 height 45
click at [837, 471] on link "View External Url" at bounding box center [876, 493] width 90 height 45
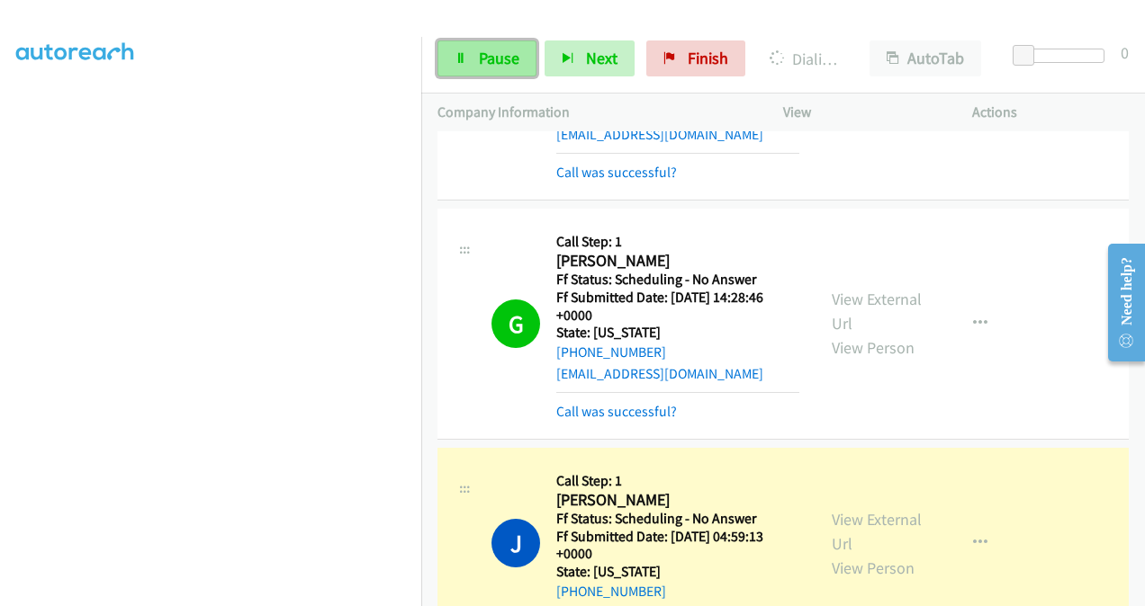
click at [494, 52] on span "Pause" at bounding box center [499, 58] width 40 height 21
